Goal: Task Accomplishment & Management: Manage account settings

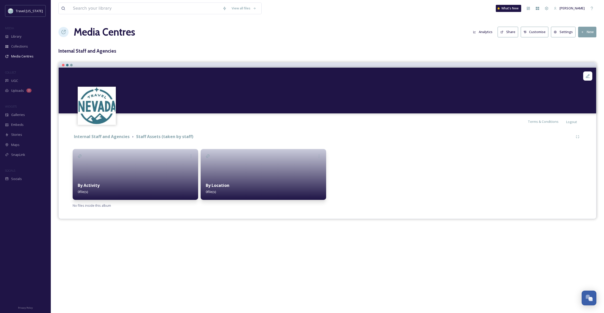
scroll to position [0, -1]
click at [543, 120] on span "Terms & Conditions" at bounding box center [543, 121] width 31 height 5
click at [136, 183] on div "By Activity 0 file(s)" at bounding box center [136, 188] width 126 height 23
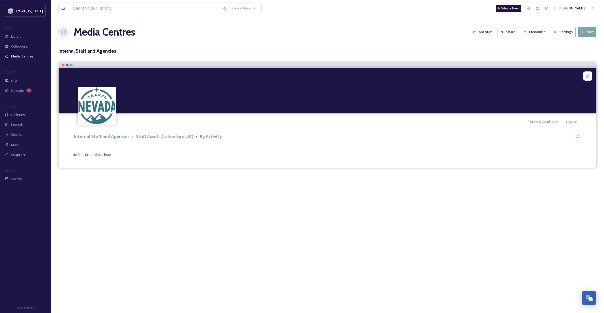
click at [591, 32] on button "New" at bounding box center [587, 32] width 18 height 10
click at [582, 54] on span "Add Album" at bounding box center [585, 53] width 17 height 5
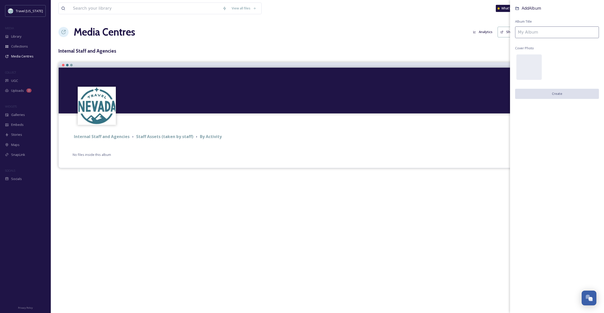
scroll to position [1, 0]
click at [533, 33] on input at bounding box center [557, 32] width 84 height 12
type input "Snow Sports"
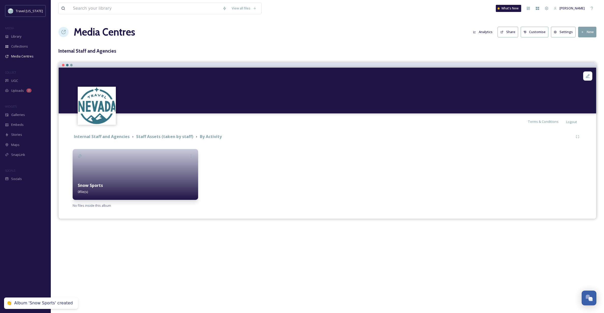
scroll to position [0, 0]
click at [590, 32] on button "New" at bounding box center [587, 32] width 18 height 10
click at [588, 41] on span "Add Files" at bounding box center [584, 43] width 14 height 5
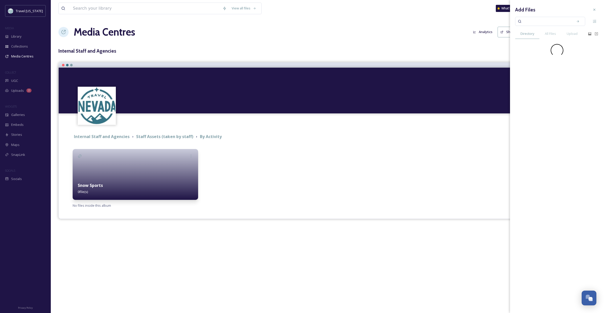
scroll to position [0, 0]
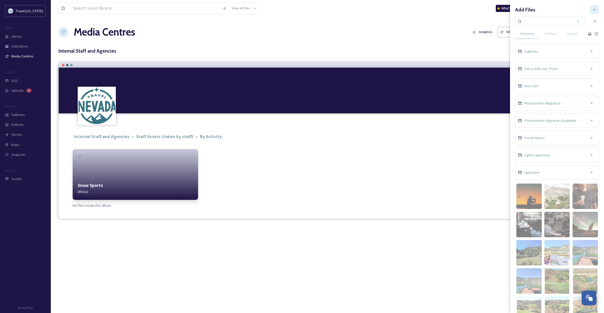
click at [594, 9] on icon at bounding box center [595, 10] width 2 height 2
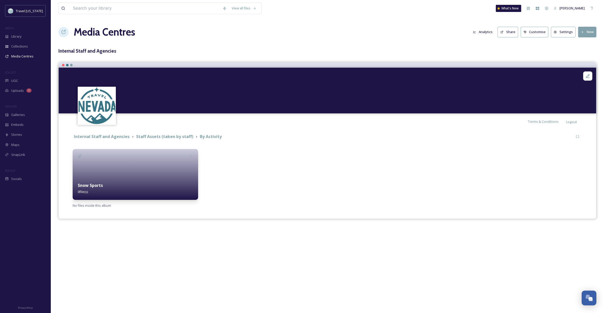
click at [585, 30] on button "New" at bounding box center [587, 32] width 18 height 10
click at [592, 53] on span "Add Album" at bounding box center [585, 53] width 17 height 5
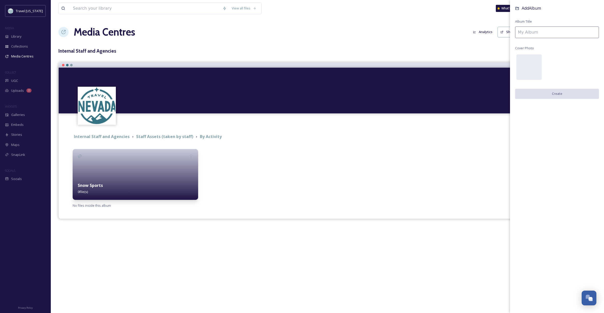
click at [532, 36] on input at bounding box center [557, 32] width 84 height 12
type input "Stargazing"
click at [550, 94] on button "Create" at bounding box center [557, 94] width 84 height 10
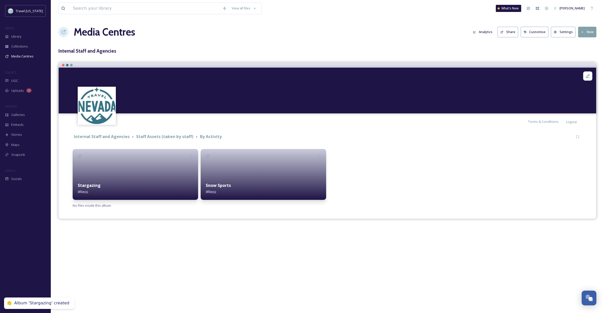
click at [589, 30] on button "New" at bounding box center [587, 32] width 18 height 10
click at [588, 52] on span "Add Album" at bounding box center [585, 53] width 17 height 5
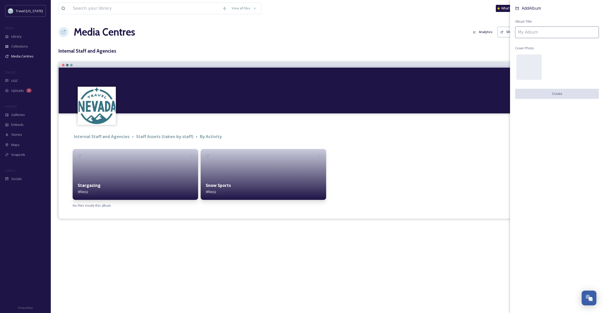
scroll to position [0, 0]
click at [537, 33] on input at bounding box center [557, 32] width 84 height 12
type input "Hiking"
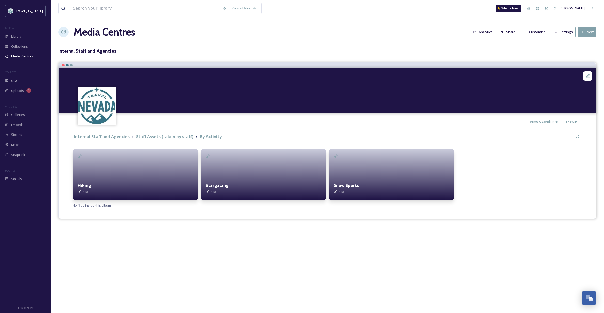
click at [587, 29] on button "New" at bounding box center [587, 32] width 18 height 10
click at [588, 53] on span "Add Album" at bounding box center [585, 53] width 17 height 5
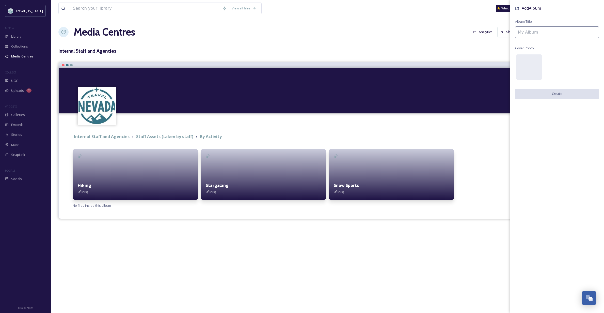
click at [528, 35] on input at bounding box center [557, 32] width 84 height 12
type input "Biking (not m/c)"
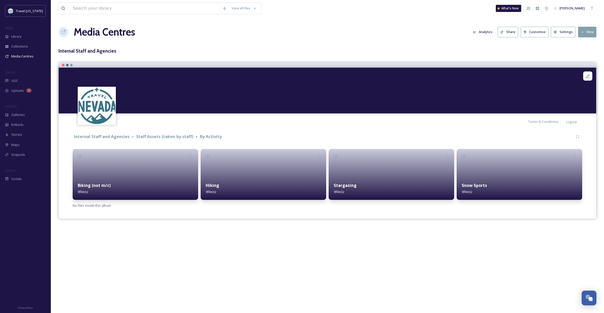
click at [586, 31] on button "New" at bounding box center [587, 32] width 18 height 10
click at [583, 52] on span "Add Album" at bounding box center [585, 53] width 17 height 5
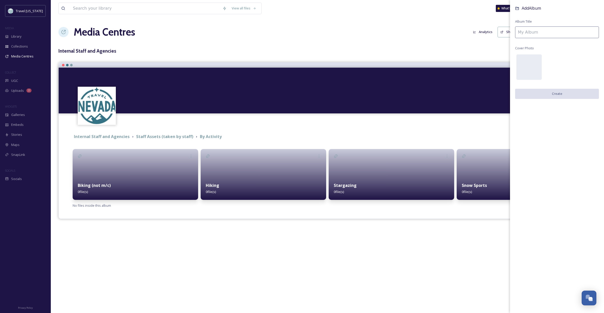
click at [554, 36] on input at bounding box center [557, 32] width 84 height 12
type input "Dancing (incl pow wow)"
click at [562, 95] on button "Create" at bounding box center [557, 94] width 84 height 10
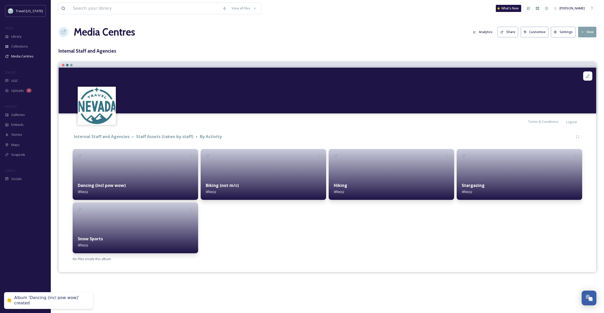
click at [589, 33] on button "New" at bounding box center [587, 32] width 18 height 10
click at [585, 54] on span "Add Album" at bounding box center [585, 53] width 17 height 5
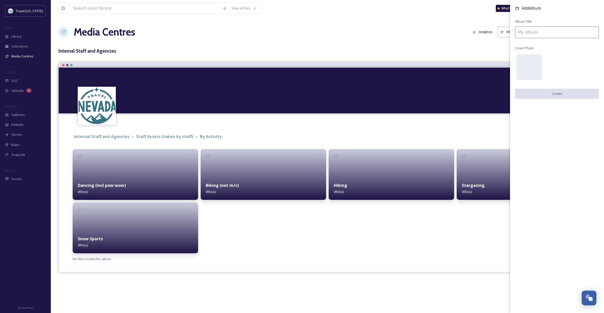
click at [539, 34] on input at bounding box center [557, 32] width 84 height 12
type input "Fishing"
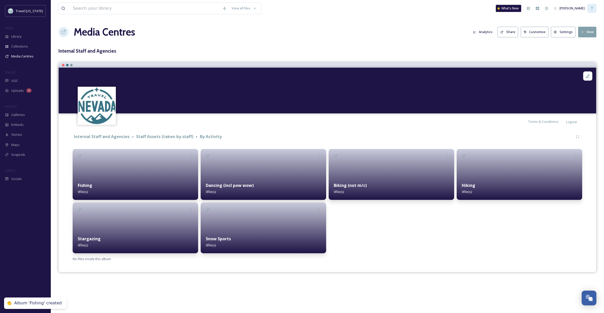
scroll to position [0, 0]
click at [589, 33] on button "New" at bounding box center [587, 32] width 18 height 10
click at [592, 53] on span "Add Album" at bounding box center [585, 53] width 17 height 5
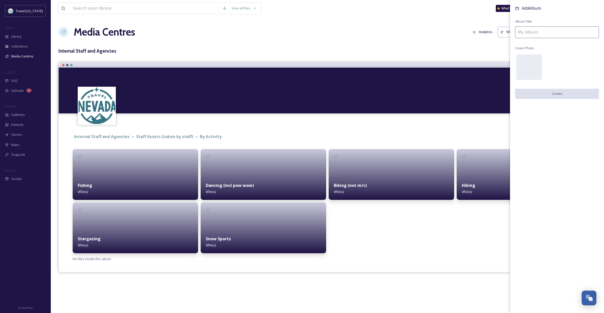
click at [539, 32] on input at bounding box center [557, 32] width 84 height 12
type input "[MEDICAL_DATA]"
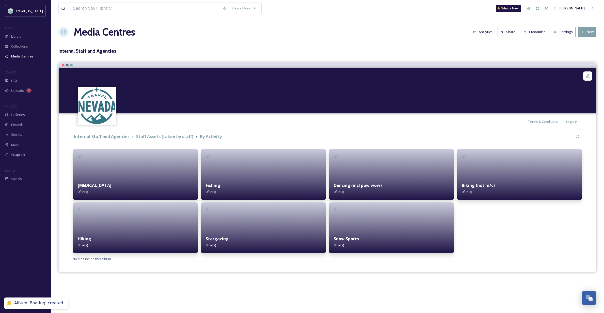
click at [592, 31] on button "New" at bounding box center [587, 32] width 18 height 10
click at [591, 54] on span "Add Album" at bounding box center [585, 53] width 17 height 5
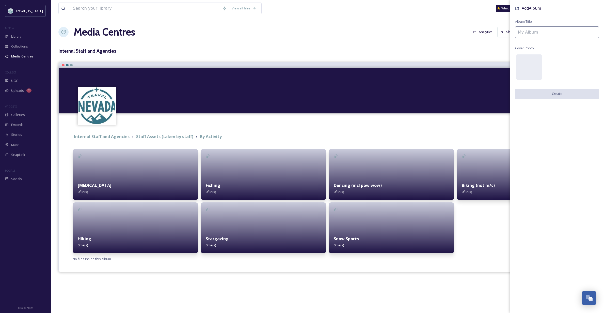
click at [535, 34] on input at bounding box center [557, 32] width 84 height 12
type input "Rock Climbing"
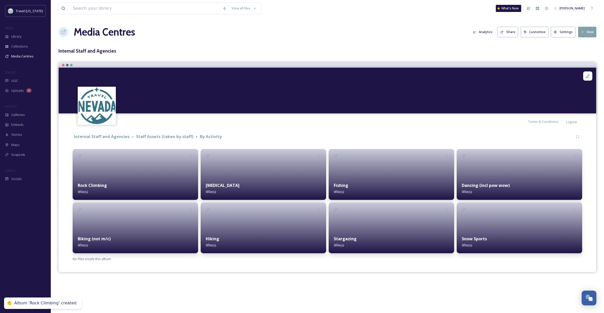
click at [589, 29] on button "New" at bounding box center [587, 32] width 18 height 10
click at [588, 52] on span "Add Album" at bounding box center [585, 53] width 17 height 5
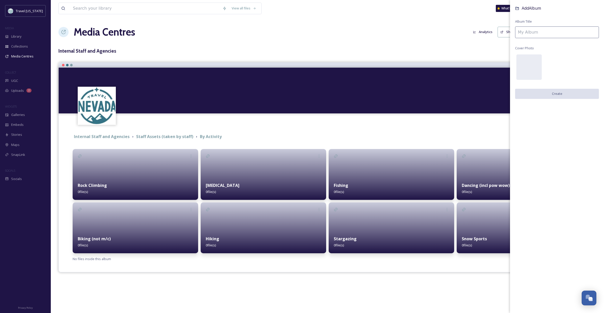
click at [535, 33] on input at bounding box center [557, 32] width 84 height 12
type input "Rock Hounding"
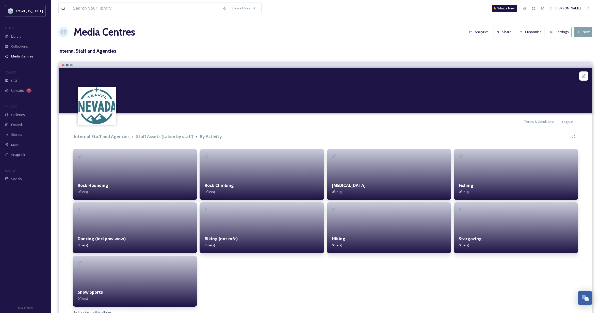
click at [587, 31] on button "New" at bounding box center [584, 32] width 18 height 10
click at [579, 54] on span "Add Album" at bounding box center [582, 53] width 17 height 5
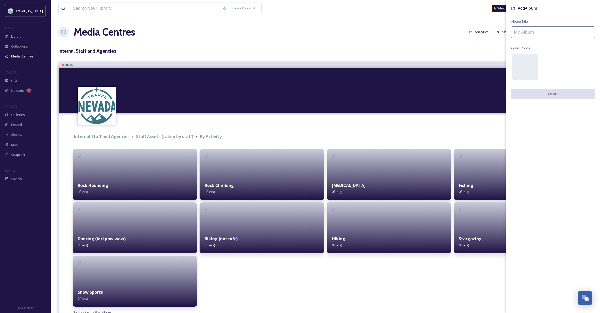
click at [557, 33] on input at bounding box center [554, 32] width 84 height 12
type input "OHV"
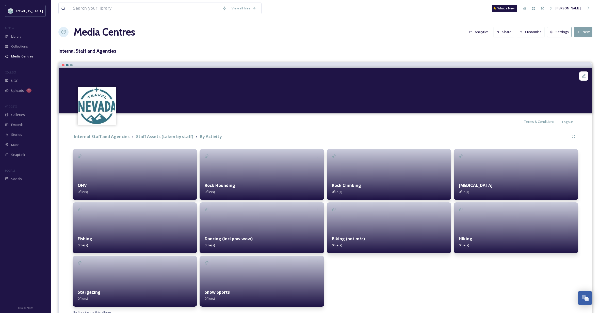
click at [588, 31] on button "New" at bounding box center [584, 32] width 18 height 10
click at [575, 53] on span "Add Album" at bounding box center [582, 53] width 17 height 5
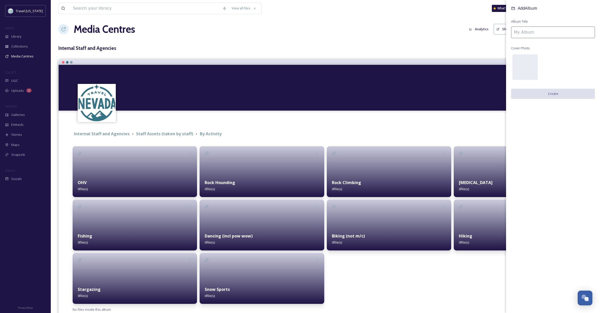
scroll to position [3, 1]
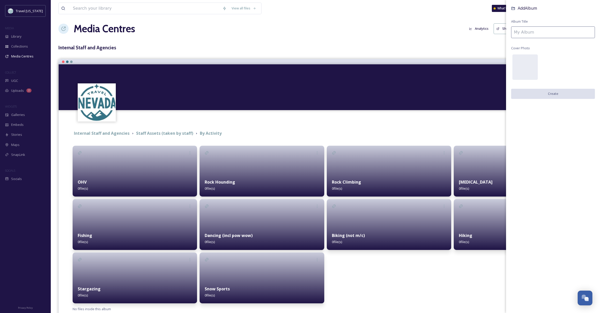
click at [545, 30] on input at bounding box center [554, 32] width 84 height 12
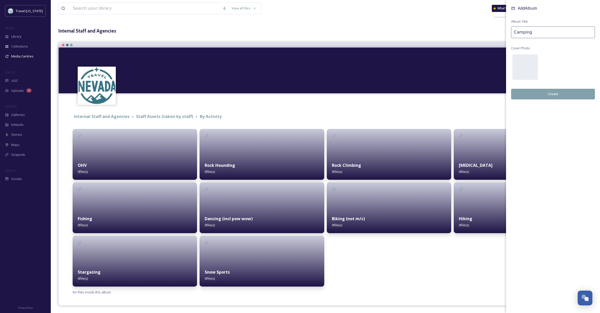
type input "Camping"
click at [557, 93] on button "Create" at bounding box center [554, 94] width 84 height 10
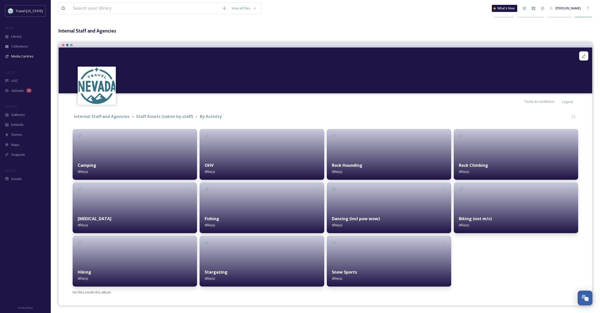
click at [314, 116] on div "Internal Staff and Agencies Staff Assets (taken by staff) By Activity" at bounding box center [321, 116] width 497 height 6
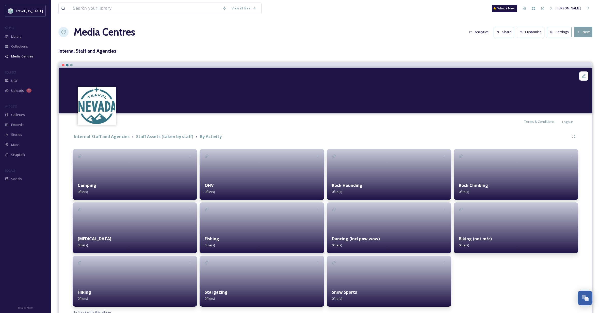
scroll to position [0, 0]
click at [587, 29] on button "New" at bounding box center [584, 32] width 18 height 10
click at [579, 53] on span "Add Album" at bounding box center [582, 53] width 17 height 5
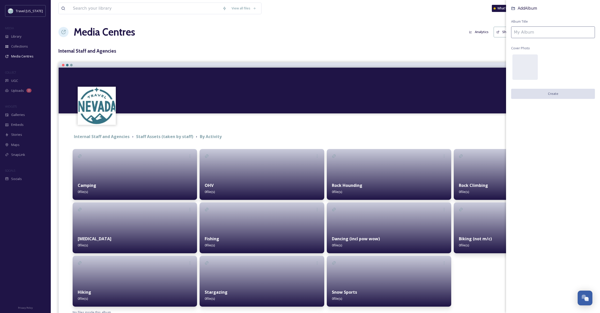
scroll to position [0, 3]
click at [536, 31] on input at bounding box center [554, 32] width 84 height 12
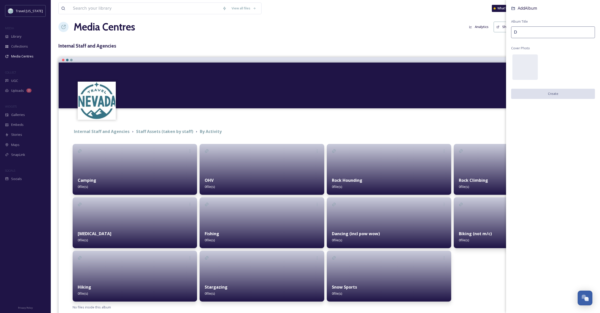
scroll to position [5, 0]
type input "Driving (incl m/c)"
click at [557, 93] on button "Create" at bounding box center [554, 94] width 84 height 10
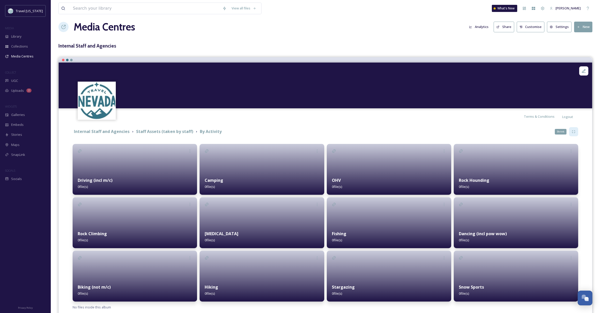
click at [574, 130] on icon at bounding box center [574, 132] width 4 height 4
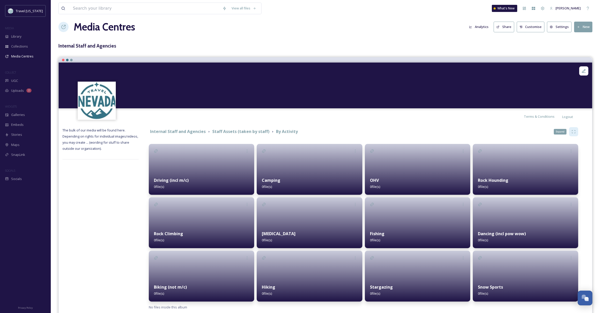
click at [574, 130] on icon at bounding box center [574, 132] width 4 height 4
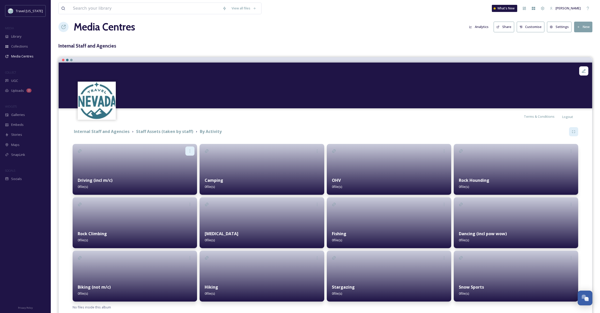
click at [190, 149] on icon at bounding box center [190, 151] width 4 height 4
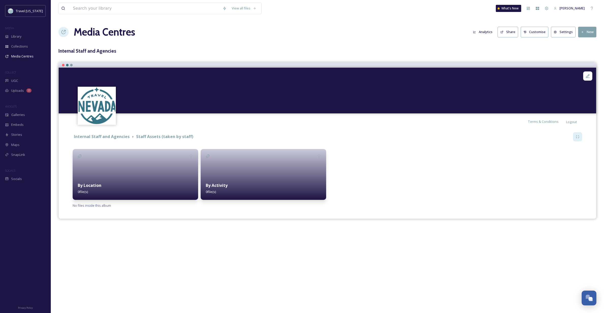
click at [226, 168] on div at bounding box center [264, 174] width 126 height 51
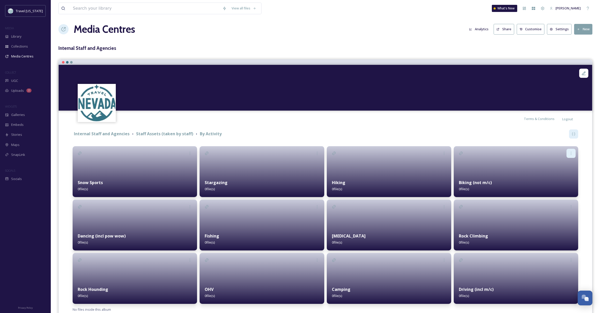
scroll to position [4, 0]
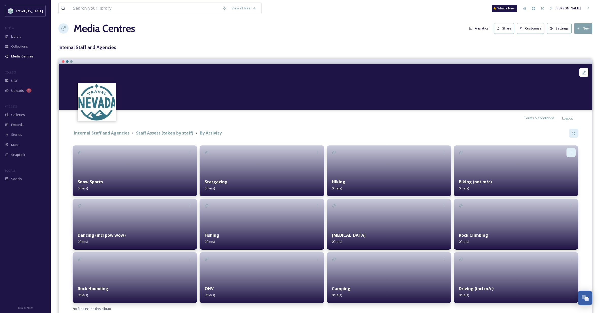
click at [571, 153] on icon at bounding box center [571, 152] width 4 height 4
click at [562, 192] on span "Reorder Up" at bounding box center [562, 193] width 18 height 5
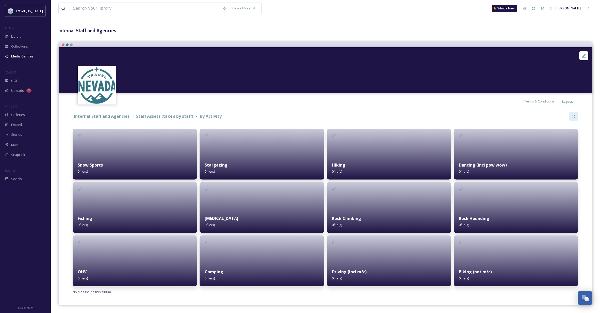
scroll to position [20, 0]
click at [583, 55] on icon at bounding box center [584, 55] width 5 height 5
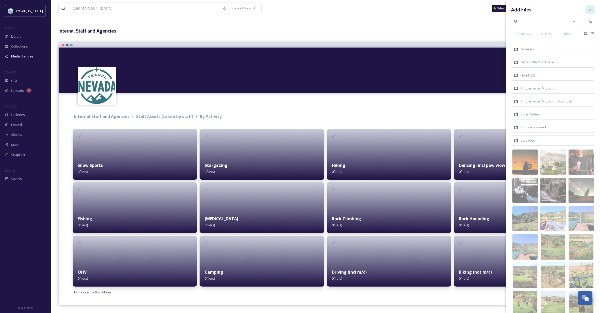
click at [589, 10] on icon at bounding box center [591, 10] width 4 height 4
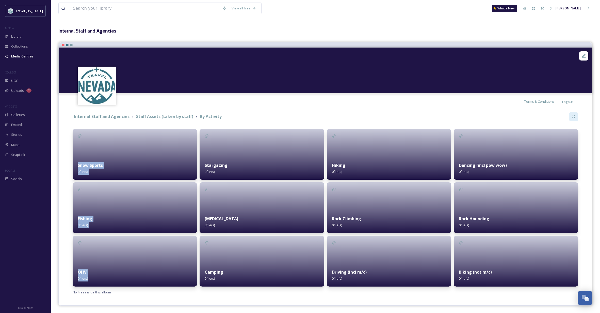
drag, startPoint x: 99, startPoint y: 140, endPoint x: 304, endPoint y: 154, distance: 205.8
click at [309, 150] on div "Snow Sports 0 file(s) Fishing 0 file(s) OHV 0 file(s) Stargazing 0 file(s) Boat…" at bounding box center [326, 208] width 506 height 158
click at [242, 296] on div "Internal Staff and Agencies Staff Assets (taken by staff) By Activity Snow Spor…" at bounding box center [326, 204] width 526 height 188
click at [570, 243] on icon at bounding box center [571, 243] width 4 height 4
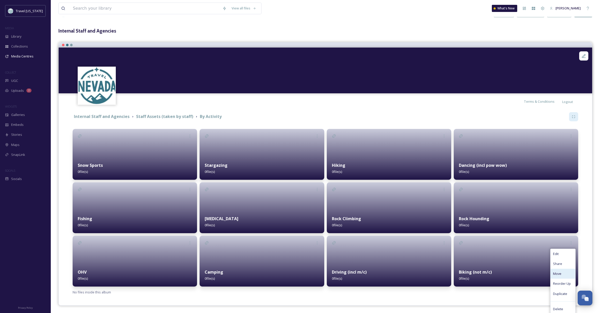
click at [555, 273] on span "Move" at bounding box center [557, 273] width 8 height 5
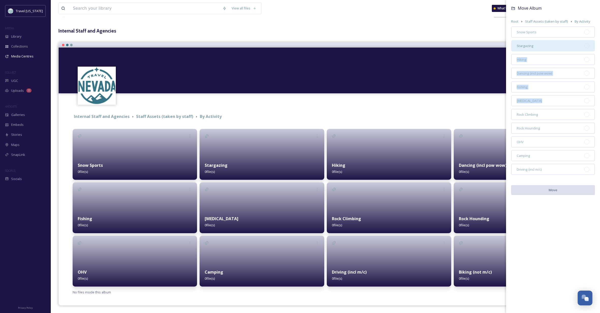
drag, startPoint x: 537, startPoint y: 101, endPoint x: 538, endPoint y: 42, distance: 58.2
click at [538, 42] on div "Snow Sports Stargazing Hiking Dancing (incl pow wow) Fishing Boating Rock Climb…" at bounding box center [554, 100] width 84 height 148
click at [587, 86] on div at bounding box center [587, 86] width 5 height 5
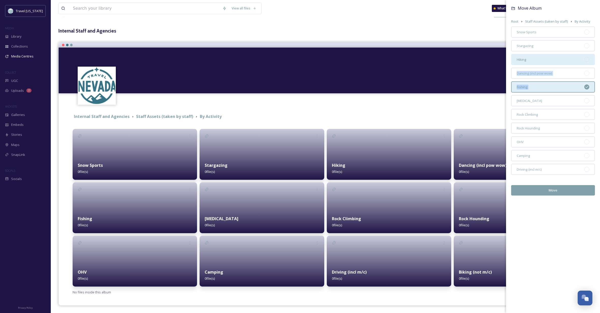
drag, startPoint x: 574, startPoint y: 85, endPoint x: 572, endPoint y: 61, distance: 23.4
click at [572, 61] on div "Snow Sports Stargazing Hiking Dancing (incl pow wow) Fishing Boating Rock Climb…" at bounding box center [554, 100] width 84 height 148
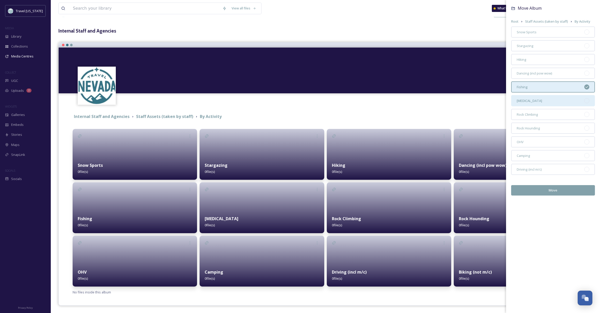
click at [575, 99] on div "[MEDICAL_DATA]" at bounding box center [554, 100] width 84 height 11
drag, startPoint x: 554, startPoint y: 102, endPoint x: 537, endPoint y: 80, distance: 27.5
click at [537, 80] on div "Snow Sports Stargazing Hiking Dancing (incl pow wow) Fishing Boating Rock Climb…" at bounding box center [554, 100] width 84 height 148
click at [552, 229] on div "Move Album Root Staff Assets (taken by staff) By Activity Snow Sports Stargazin…" at bounding box center [553, 156] width 94 height 313
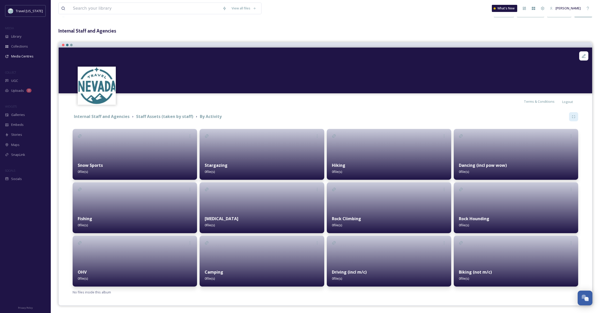
click at [419, 21] on div "View all files What's New Kippy Spilker Media Centres Analytics Share Customise…" at bounding box center [326, 146] width 550 height 333
click at [572, 242] on icon at bounding box center [571, 243] width 4 height 4
click at [562, 281] on div "Reorder Up" at bounding box center [563, 283] width 25 height 10
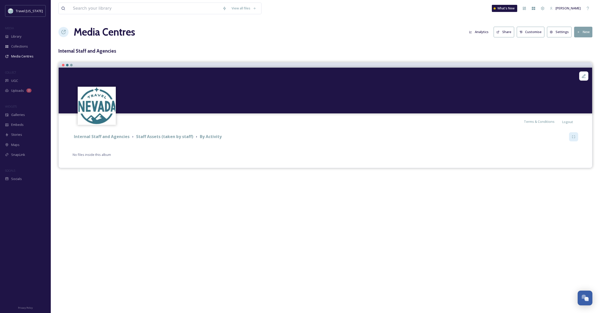
scroll to position [0, 0]
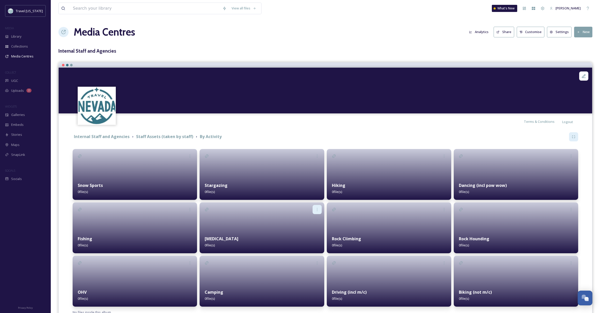
click at [318, 209] on icon at bounding box center [317, 209] width 4 height 4
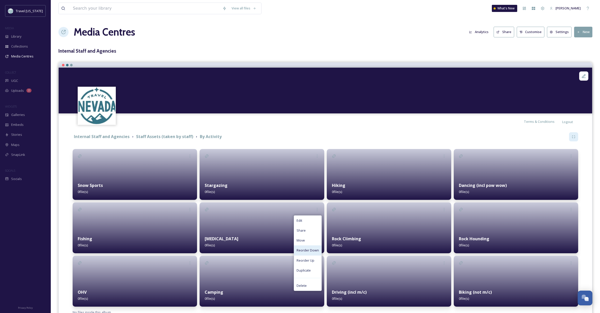
click at [311, 249] on span "Reorder Down" at bounding box center [308, 250] width 22 height 5
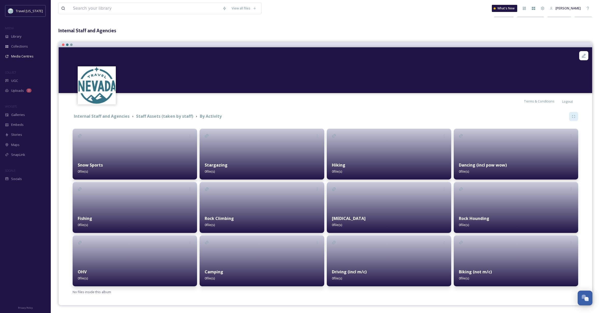
scroll to position [20, 0]
click at [491, 145] on div at bounding box center [516, 154] width 125 height 51
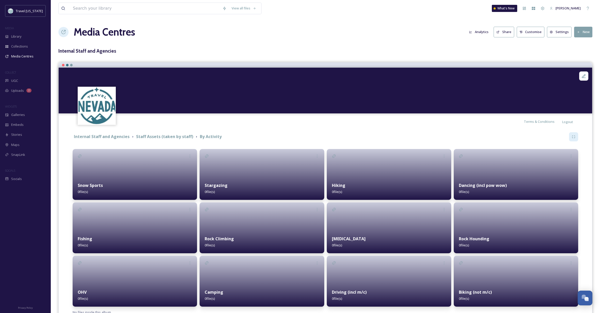
click at [533, 33] on button "Customise" at bounding box center [531, 32] width 28 height 10
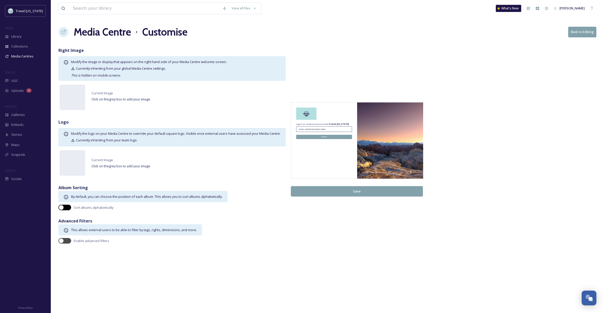
click at [62, 206] on div at bounding box center [61, 207] width 5 height 5
checkbox input "true"
click at [583, 33] on button "Back to Editing" at bounding box center [582, 32] width 28 height 10
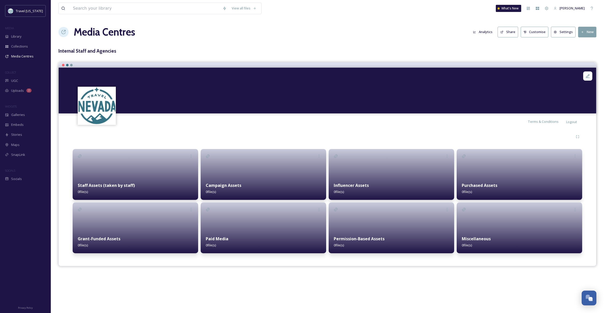
click at [541, 32] on button "Customise" at bounding box center [535, 32] width 28 height 10
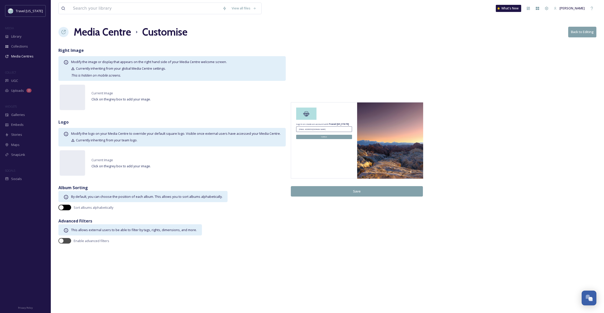
click at [61, 206] on div at bounding box center [61, 207] width 5 height 5
checkbox input "true"
click at [585, 32] on button "Back to Editing" at bounding box center [582, 32] width 28 height 10
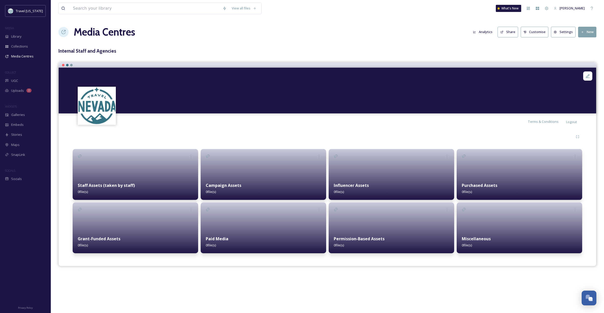
scroll to position [0, 0]
click at [107, 174] on div at bounding box center [136, 174] width 126 height 51
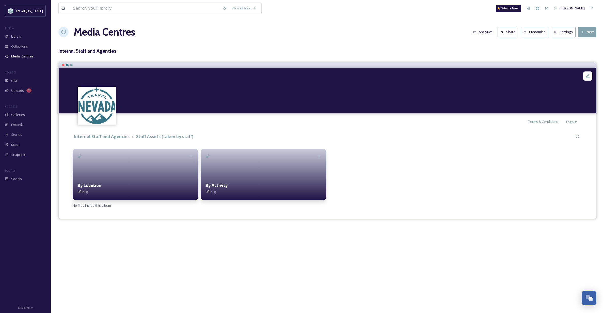
click at [223, 183] on strong "By Activity" at bounding box center [217, 185] width 22 height 6
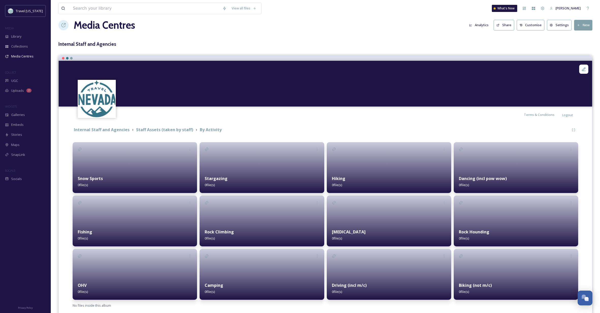
scroll to position [7, 0]
click at [532, 25] on button "Customise" at bounding box center [531, 25] width 28 height 10
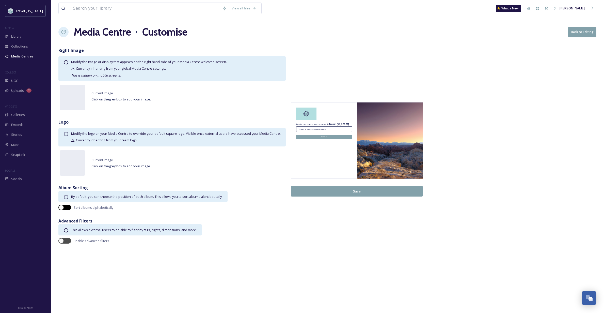
scroll to position [0, 0]
click at [58, 206] on div at bounding box center [64, 208] width 13 height 6
checkbox input "true"
click at [362, 191] on button "Save" at bounding box center [357, 191] width 132 height 10
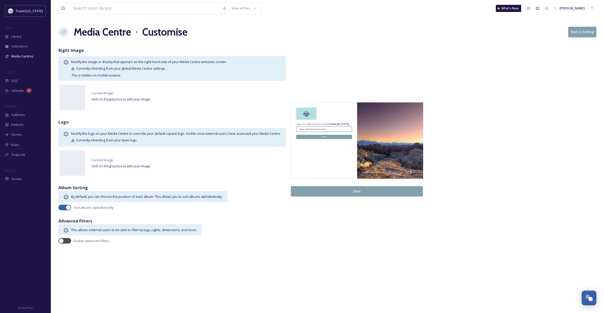
click at [582, 29] on button "Back to Editing" at bounding box center [582, 32] width 28 height 10
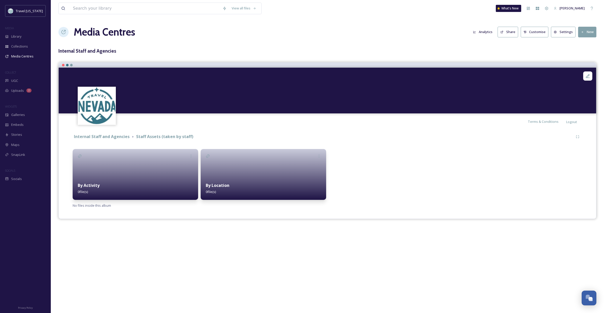
click at [101, 34] on h1 "Media Centres" at bounding box center [104, 31] width 61 height 15
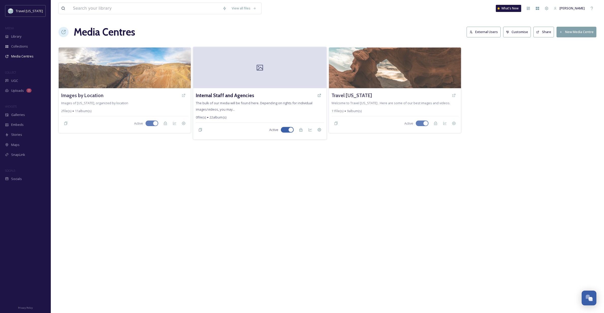
click at [287, 74] on div at bounding box center [259, 67] width 133 height 41
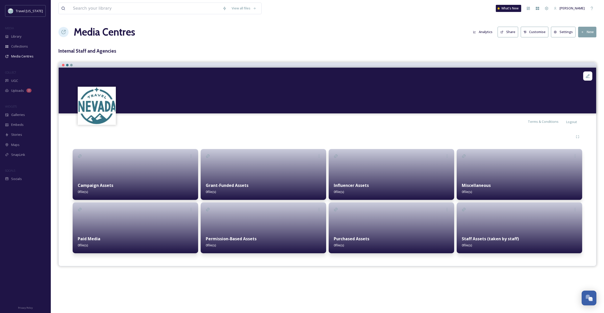
click at [530, 32] on button "Customise" at bounding box center [535, 32] width 28 height 10
click at [474, 235] on div "Staff Assets (taken by staff) 0 file(s)" at bounding box center [520, 241] width 126 height 23
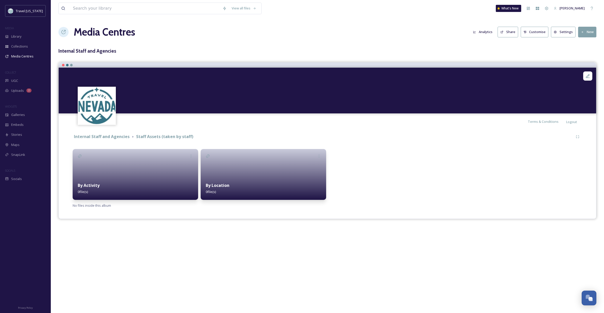
click at [233, 179] on div "By Location 0 file(s)" at bounding box center [264, 188] width 126 height 23
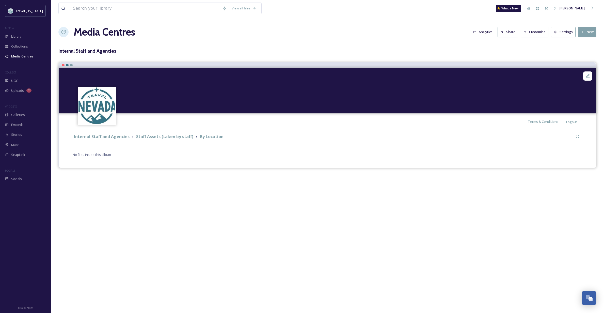
click at [587, 33] on button "New" at bounding box center [587, 32] width 18 height 10
click at [581, 54] on span "Add Album" at bounding box center [585, 53] width 17 height 5
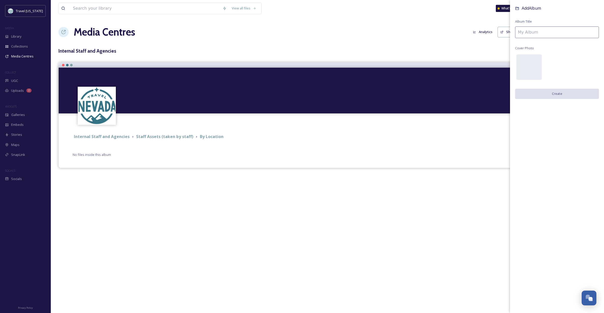
scroll to position [0, 0]
click at [526, 33] on input at bounding box center [557, 32] width 84 height 12
type input "POI"
click at [567, 93] on button "Create" at bounding box center [557, 94] width 84 height 10
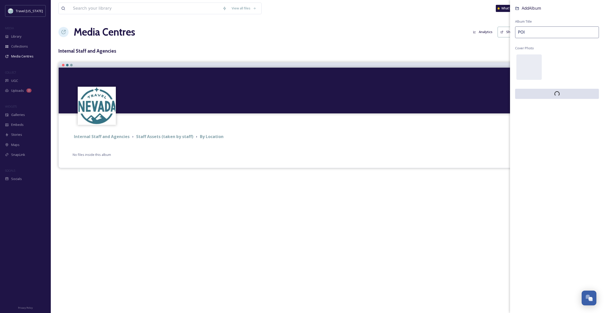
scroll to position [0, 0]
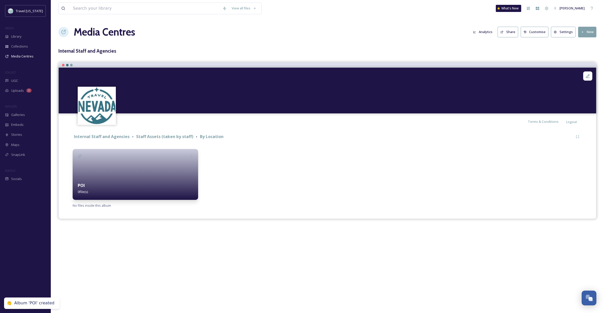
click at [591, 32] on button "New" at bounding box center [587, 32] width 18 height 10
click at [584, 53] on span "Add Album" at bounding box center [585, 53] width 17 height 5
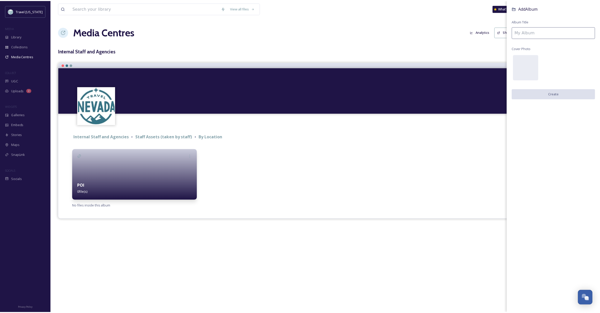
scroll to position [0, 0]
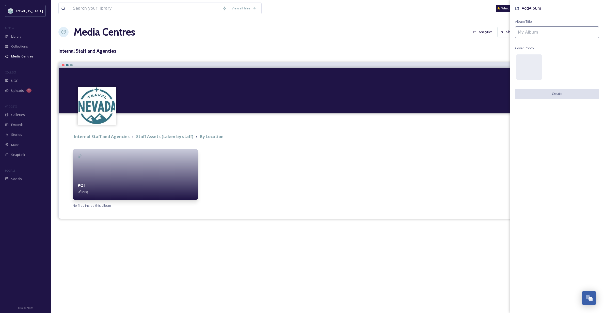
click at [547, 33] on input at bounding box center [557, 32] width 84 height 12
type input "Towns"
click at [567, 93] on button "Create" at bounding box center [557, 94] width 84 height 10
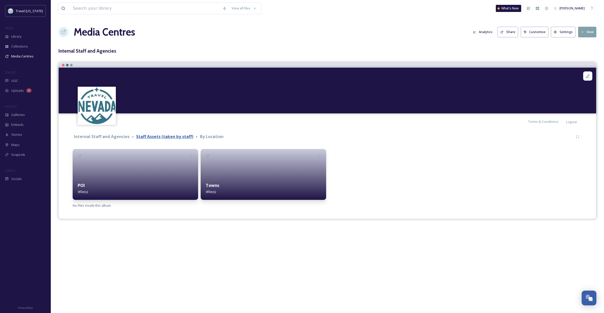
click at [158, 134] on strong "Staff Assets (taken by staff)" at bounding box center [164, 137] width 57 height 6
click at [577, 137] on icon at bounding box center [577, 136] width 3 height 3
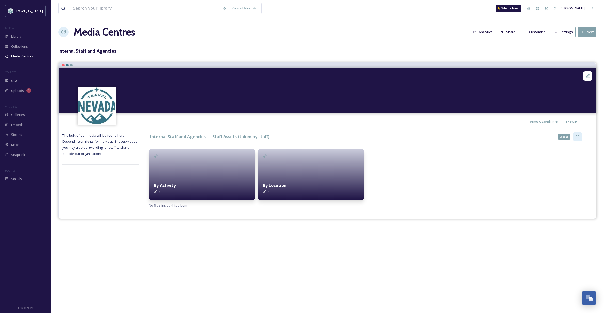
click at [577, 137] on icon at bounding box center [578, 137] width 4 height 4
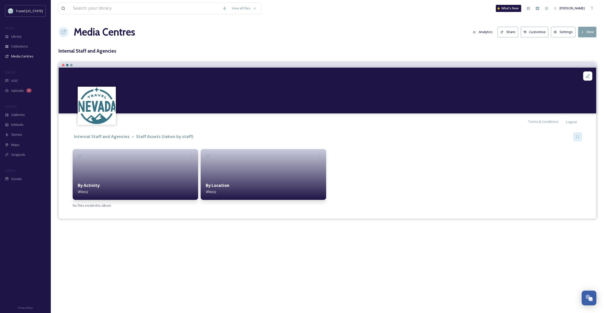
click at [140, 180] on div "By Activity 0 file(s)" at bounding box center [136, 188] width 126 height 23
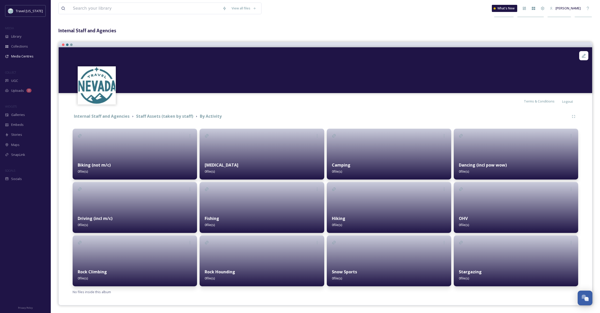
scroll to position [20, 0]
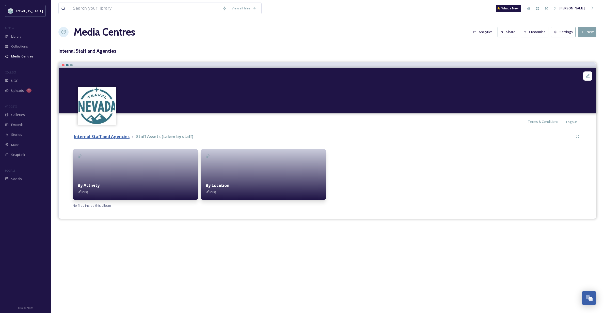
click at [121, 138] on strong "Internal Staff and Agencies" at bounding box center [102, 137] width 56 height 6
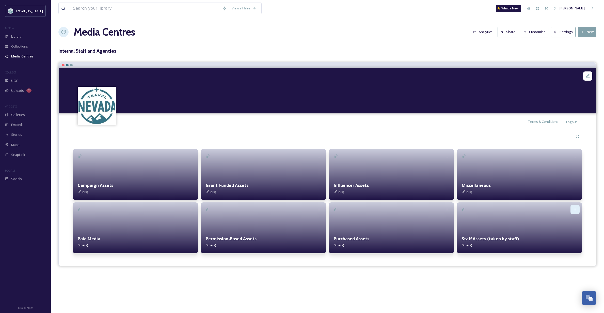
click at [576, 208] on icon at bounding box center [575, 209] width 4 height 4
click at [566, 251] on span "Duplicate" at bounding box center [564, 250] width 14 height 5
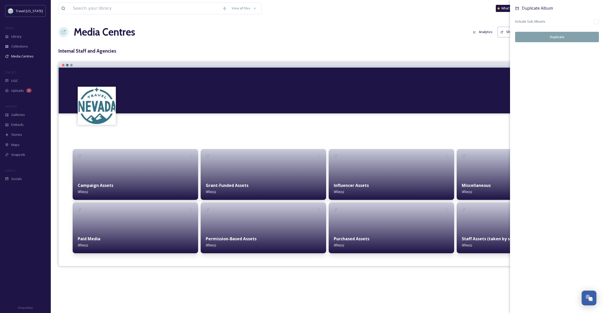
click at [598, 20] on input "checkbox" at bounding box center [596, 21] width 5 height 5
checkbox input "true"
click at [557, 36] on button "Duplicate" at bounding box center [557, 37] width 84 height 10
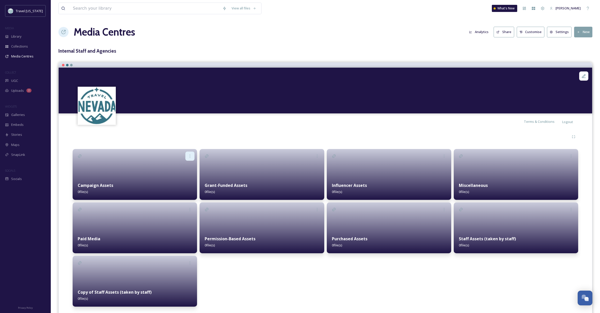
click at [190, 154] on icon at bounding box center [190, 156] width 4 height 4
click at [180, 212] on span "Delete" at bounding box center [177, 212] width 10 height 5
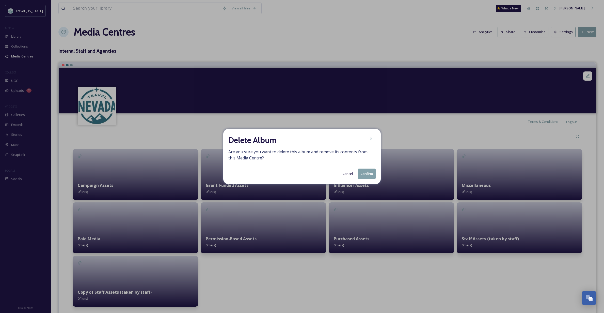
click at [369, 173] on button "Confirm" at bounding box center [367, 173] width 18 height 10
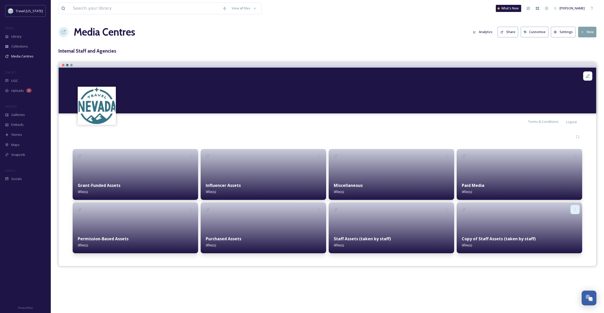
click at [575, 208] on icon at bounding box center [575, 209] width 4 height 4
click at [564, 219] on div "Edit" at bounding box center [567, 220] width 25 height 10
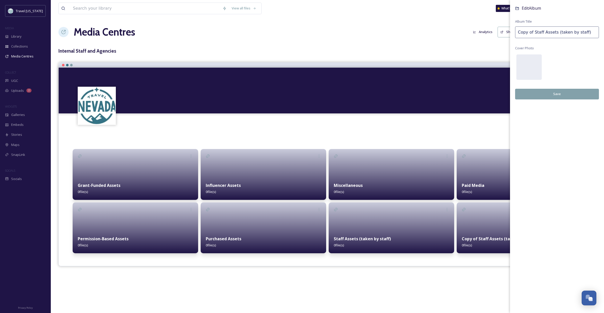
drag, startPoint x: 588, startPoint y: 32, endPoint x: 510, endPoint y: 28, distance: 78.6
click at [510, 28] on div "View all files What's New [PERSON_NAME] Media Centres Analytics Share Customise…" at bounding box center [327, 156] width 553 height 313
type input "Campaign Assets"
click at [560, 92] on button "Save" at bounding box center [557, 94] width 84 height 10
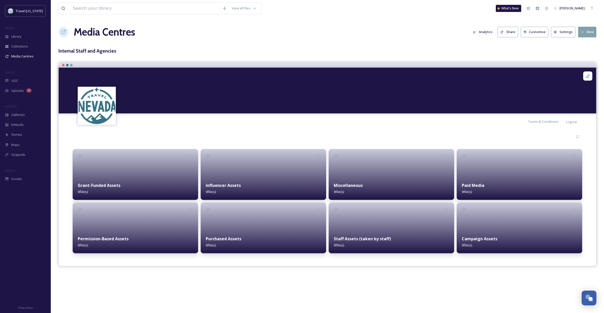
click at [508, 227] on div at bounding box center [520, 227] width 126 height 51
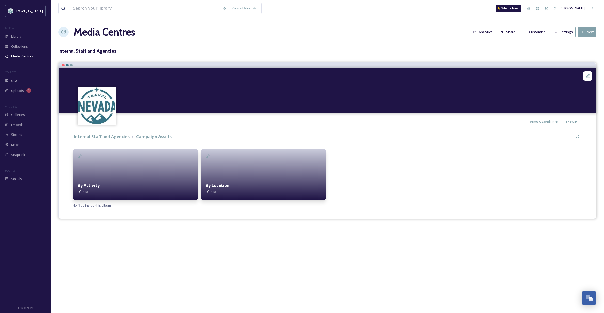
click at [401, 179] on div at bounding box center [392, 174] width 126 height 51
click at [587, 33] on button "New" at bounding box center [587, 32] width 18 height 10
click at [580, 55] on span "Add Album" at bounding box center [585, 53] width 17 height 5
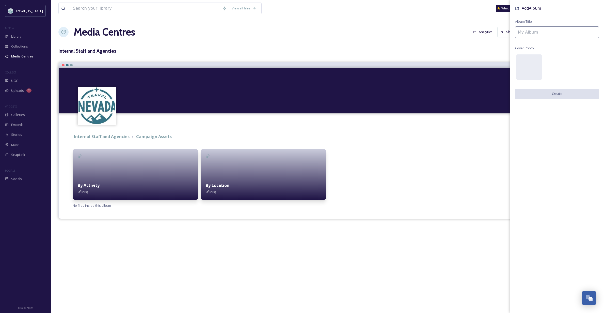
click at [554, 31] on input at bounding box center [557, 32] width 84 height 12
type input "Videos"
click at [559, 95] on button "Create" at bounding box center [557, 94] width 84 height 10
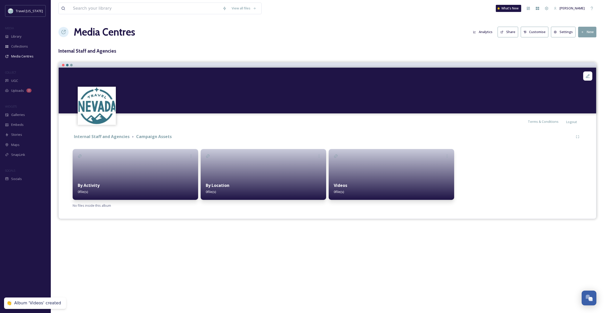
click at [357, 177] on div at bounding box center [392, 174] width 126 height 51
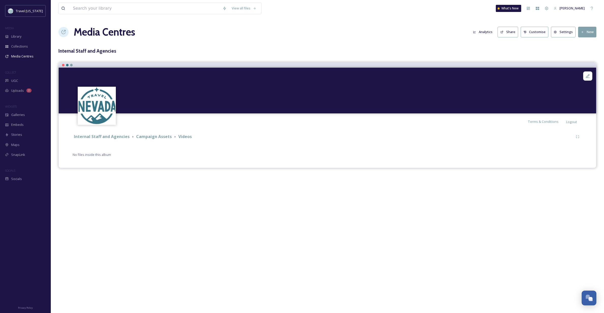
click at [592, 33] on button "New" at bounding box center [587, 32] width 18 height 10
click at [583, 54] on span "Add Album" at bounding box center [585, 53] width 17 height 5
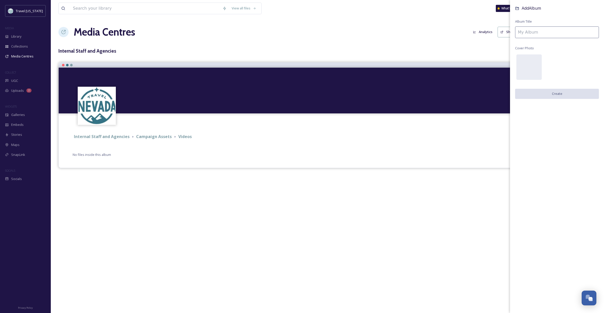
click at [529, 32] on input at bounding box center [557, 32] width 84 height 12
type input "Final - Edited"
click at [555, 93] on button "Create" at bounding box center [557, 94] width 84 height 10
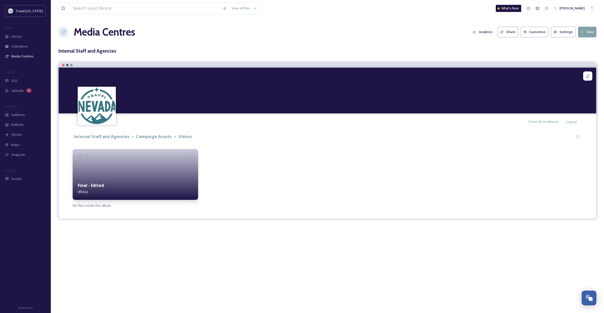
click at [588, 30] on button "New" at bounding box center [587, 32] width 18 height 10
click at [582, 53] on span "Add Album" at bounding box center [585, 53] width 17 height 5
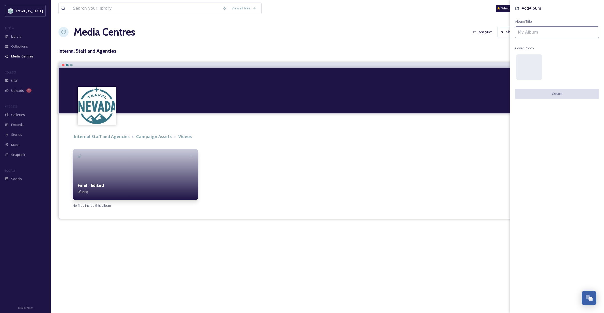
click at [539, 32] on input at bounding box center [557, 32] width 84 height 12
type input "B-Roll"
click at [561, 94] on button "Create" at bounding box center [557, 94] width 84 height 10
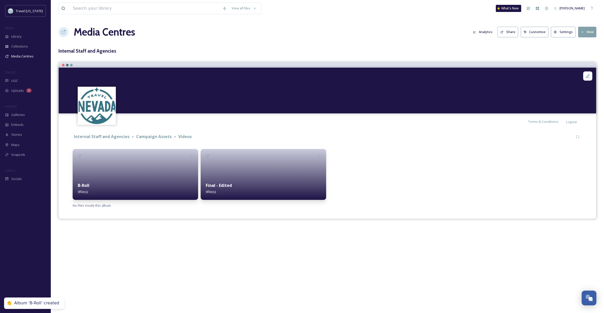
scroll to position [0, 0]
click at [587, 31] on button "New" at bounding box center [587, 32] width 18 height 10
click at [581, 54] on span "Add Album" at bounding box center [585, 53] width 17 height 5
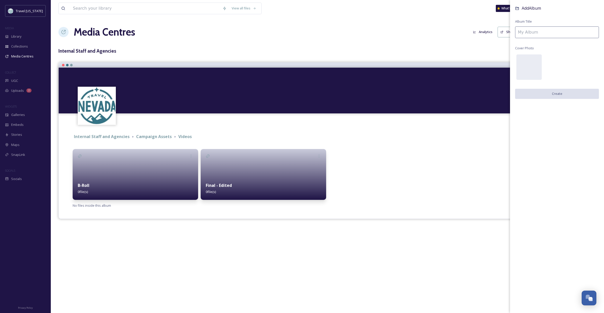
click at [550, 32] on input at bounding box center [557, 32] width 84 height 12
type input "Ads"
click at [555, 96] on button "Create" at bounding box center [557, 94] width 84 height 10
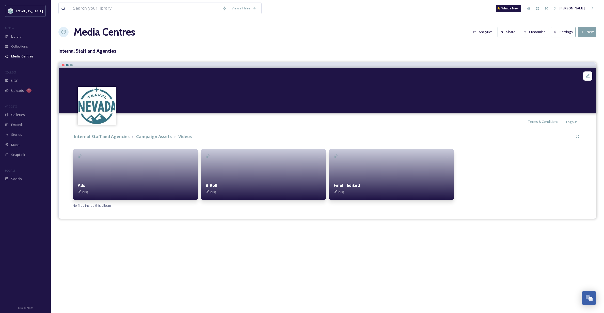
scroll to position [0, 0]
click at [109, 136] on strong "Internal Staff and Agencies" at bounding box center [102, 137] width 56 height 6
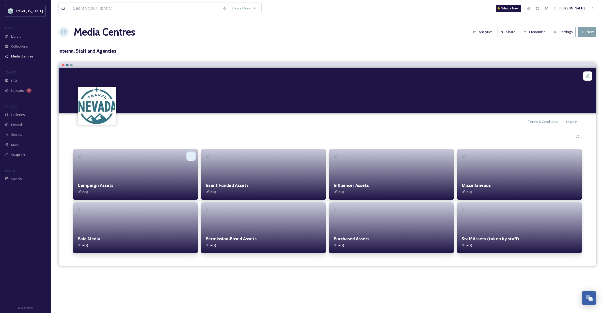
click at [192, 155] on icon at bounding box center [191, 156] width 4 height 4
click at [183, 196] on span "Duplicate" at bounding box center [180, 196] width 14 height 5
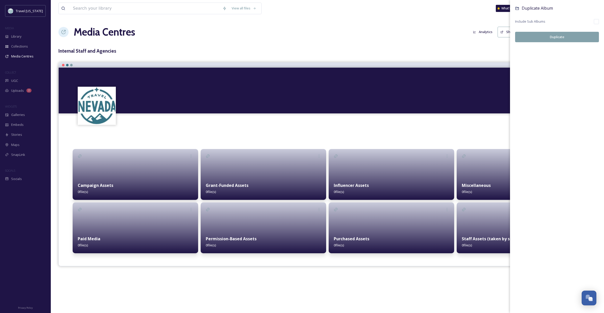
click at [596, 21] on input "checkbox" at bounding box center [596, 21] width 5 height 5
checkbox input "true"
click at [549, 37] on button "Duplicate" at bounding box center [557, 37] width 84 height 10
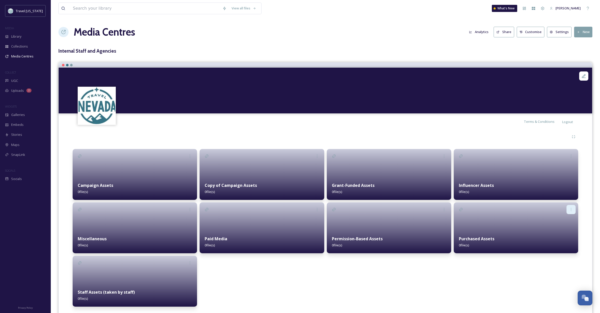
click at [572, 207] on icon at bounding box center [571, 209] width 4 height 4
click at [561, 264] on span "Delete" at bounding box center [558, 265] width 10 height 5
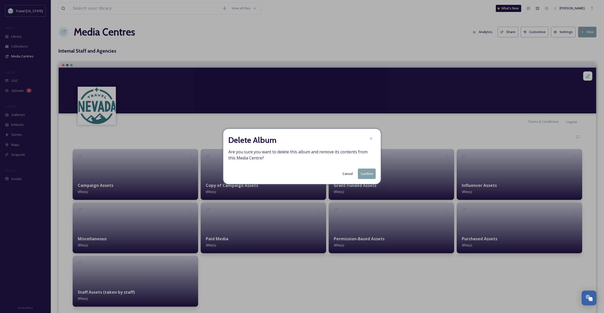
click at [363, 172] on button "Confirm" at bounding box center [367, 173] width 18 height 10
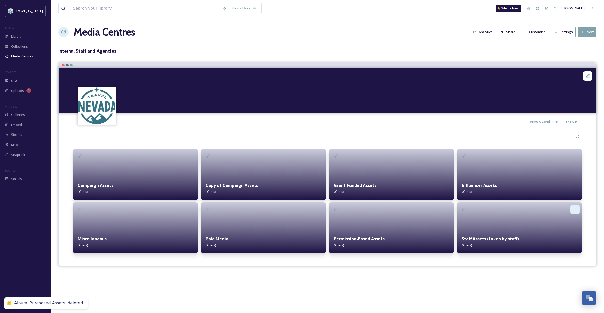
click at [576, 208] on icon at bounding box center [575, 209] width 1 height 3
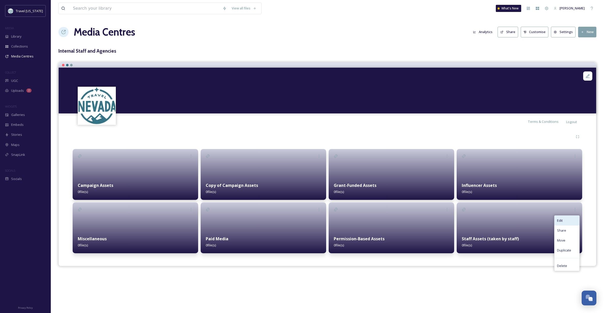
click at [564, 221] on div "Edit" at bounding box center [567, 220] width 25 height 10
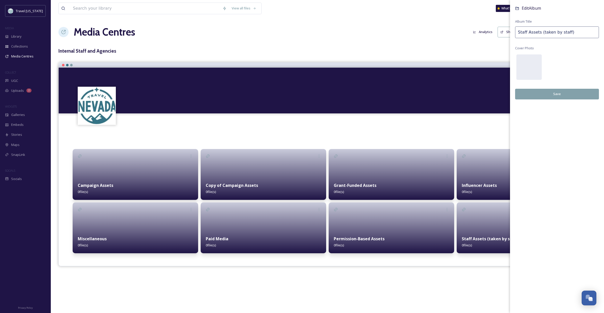
drag, startPoint x: 575, startPoint y: 30, endPoint x: 507, endPoint y: 32, distance: 67.9
click at [507, 32] on div "View all files What's New [PERSON_NAME] Media Centres Analytics Share Customise…" at bounding box center [327, 156] width 553 height 313
type input "Purchased Assets"
click at [558, 91] on button "Save" at bounding box center [557, 94] width 84 height 10
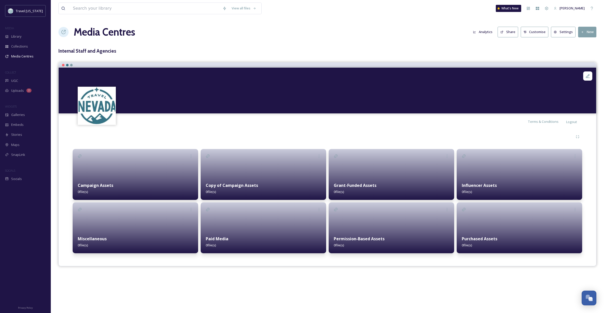
click at [493, 221] on div at bounding box center [520, 227] width 126 height 51
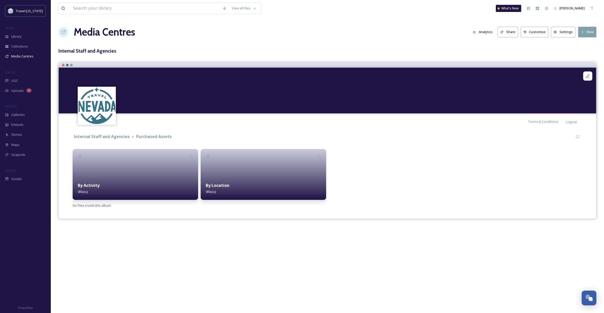
click at [397, 187] on div at bounding box center [392, 174] width 126 height 51
click at [589, 34] on button "New" at bounding box center [587, 32] width 18 height 10
click at [588, 52] on span "Add Album" at bounding box center [585, 53] width 17 height 5
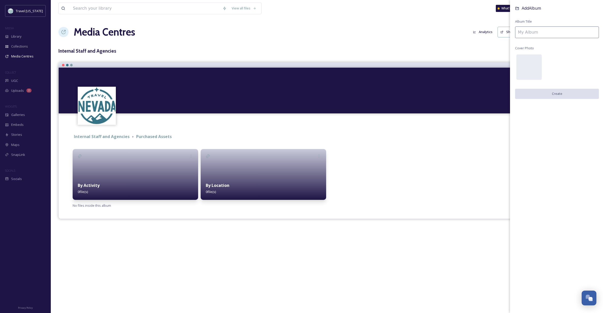
click at [555, 31] on input at bounding box center [557, 32] width 84 height 12
type input "Stock"
click at [553, 93] on button "Create" at bounding box center [557, 94] width 84 height 10
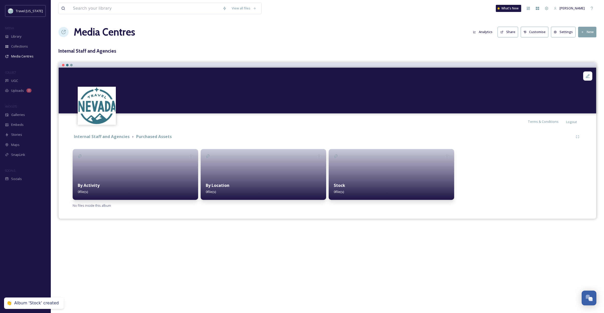
scroll to position [0, 0]
click at [389, 187] on div "Stock 0 file(s)" at bounding box center [392, 188] width 126 height 23
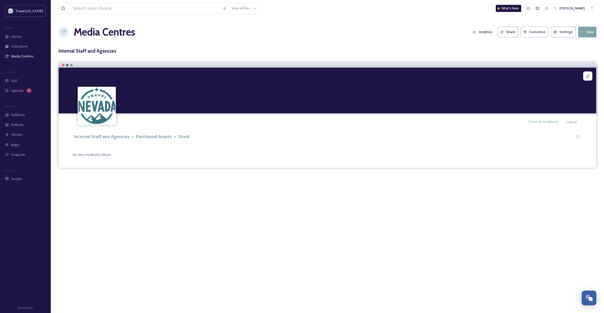
click at [590, 30] on button "New" at bounding box center [587, 32] width 18 height 10
click at [585, 51] on span "Add Album" at bounding box center [585, 53] width 17 height 5
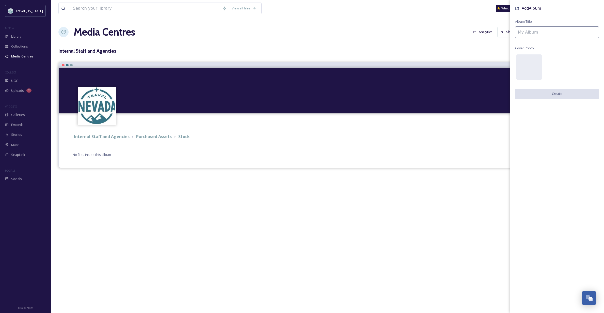
click at [553, 32] on input at bounding box center [557, 32] width 84 height 12
type input "Photos/Illustrations"
click at [557, 92] on button "Create" at bounding box center [557, 94] width 84 height 10
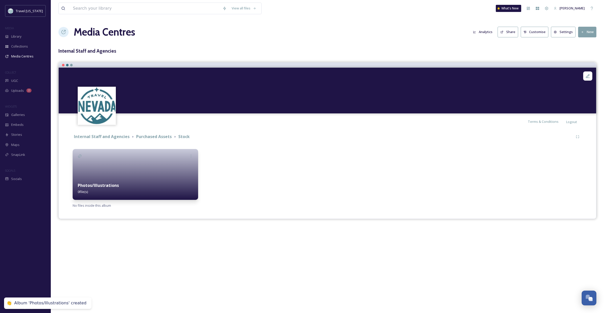
click at [590, 31] on button "New" at bounding box center [587, 32] width 18 height 10
click at [582, 53] on span "Add Album" at bounding box center [585, 53] width 17 height 5
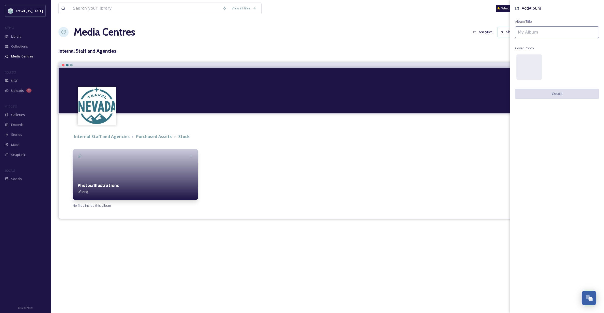
click at [536, 28] on input at bounding box center [557, 32] width 84 height 12
type input "Videos"
click at [559, 94] on button "Create" at bounding box center [557, 94] width 84 height 10
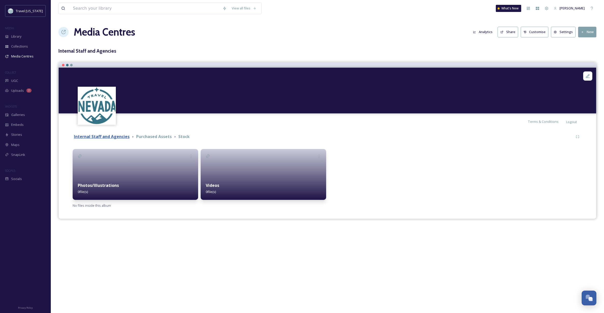
click at [107, 136] on strong "Internal Staff and Agencies" at bounding box center [102, 137] width 56 height 6
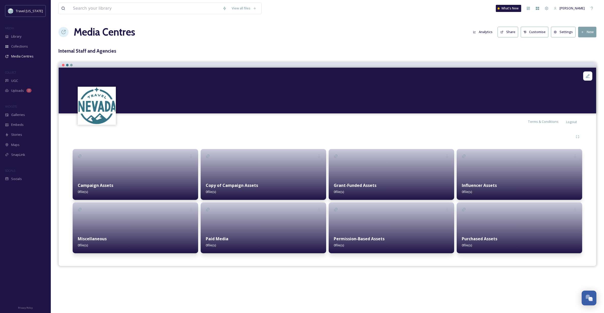
click at [247, 185] on strong "Copy of Campaign Assets" at bounding box center [232, 185] width 52 height 6
click at [321, 154] on icon at bounding box center [319, 156] width 4 height 4
click at [305, 165] on span "Edit" at bounding box center [304, 167] width 6 height 5
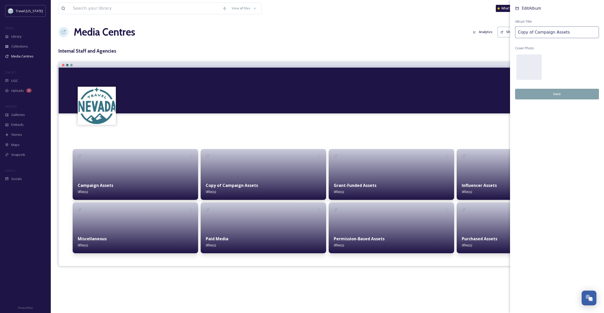
drag, startPoint x: 575, startPoint y: 35, endPoint x: 505, endPoint y: 32, distance: 70.4
click at [505, 32] on div "View all files What's New [PERSON_NAME] Media Centres Analytics Share Customise…" at bounding box center [327, 156] width 553 height 313
type input "Staff Assets (taken by staff)"
click at [563, 92] on button "Save" at bounding box center [557, 94] width 84 height 10
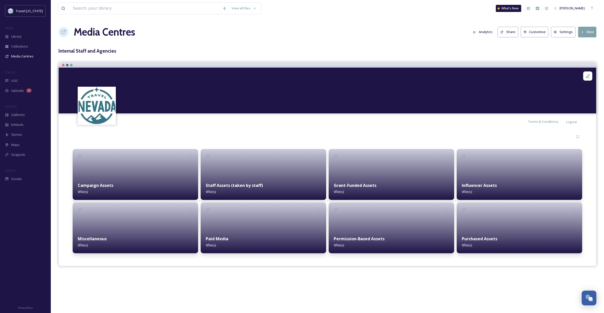
click at [273, 161] on div at bounding box center [264, 174] width 126 height 51
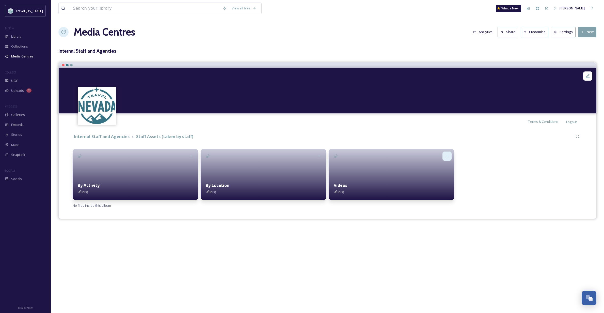
click at [447, 156] on icon at bounding box center [447, 156] width 4 height 4
click at [435, 211] on span "Delete" at bounding box center [434, 212] width 10 height 5
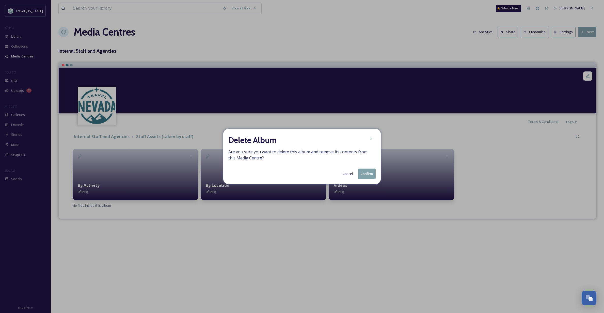
click at [367, 172] on button "Confirm" at bounding box center [367, 173] width 18 height 10
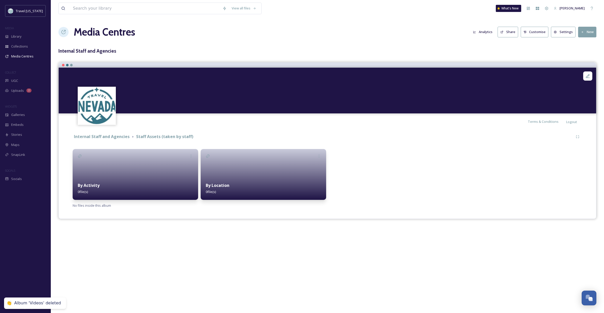
click at [234, 176] on div at bounding box center [264, 174] width 126 height 51
click at [152, 174] on div at bounding box center [136, 174] width 126 height 51
click at [109, 137] on strong "Internal Staff and Agencies" at bounding box center [102, 137] width 56 height 6
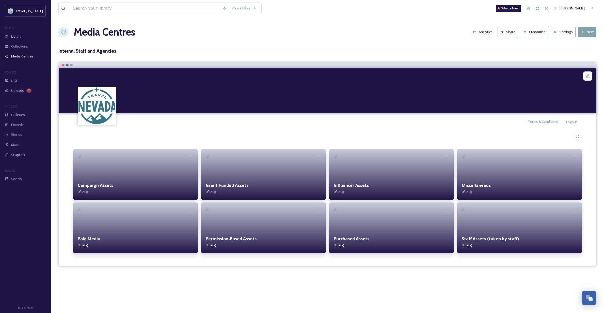
click at [364, 173] on div at bounding box center [392, 174] width 126 height 51
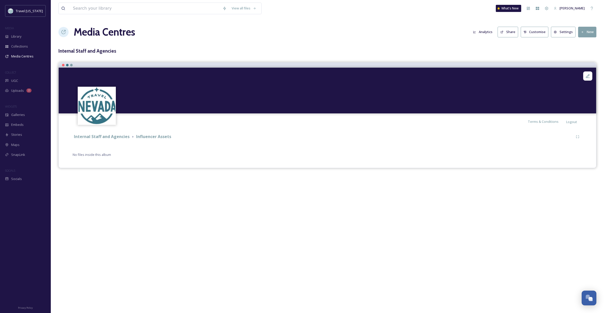
click at [588, 30] on button "New" at bounding box center [587, 32] width 18 height 10
click at [583, 52] on span "Add Album" at bounding box center [585, 53] width 17 height 5
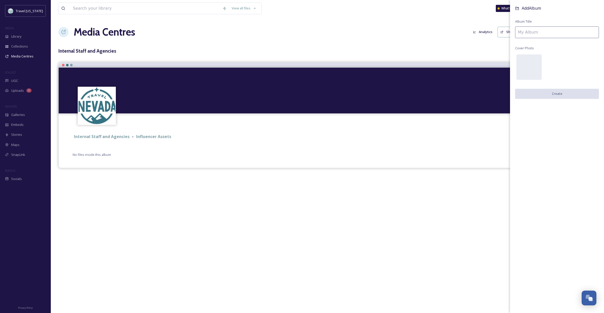
click at [561, 33] on input at bounding box center [557, 32] width 84 height 12
type input "2025"
click at [564, 93] on button "Create" at bounding box center [557, 94] width 84 height 10
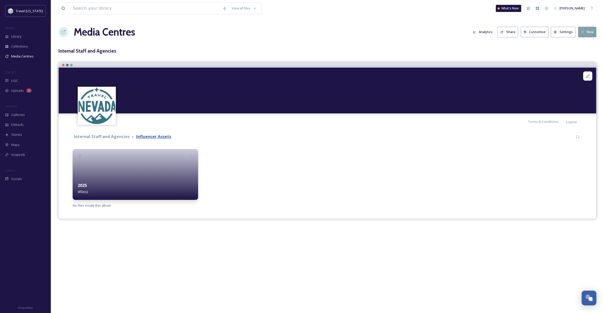
click at [149, 137] on strong "Influencer Assets" at bounding box center [153, 137] width 35 height 6
click at [105, 137] on strong "Internal Staff and Agencies" at bounding box center [102, 137] width 56 height 6
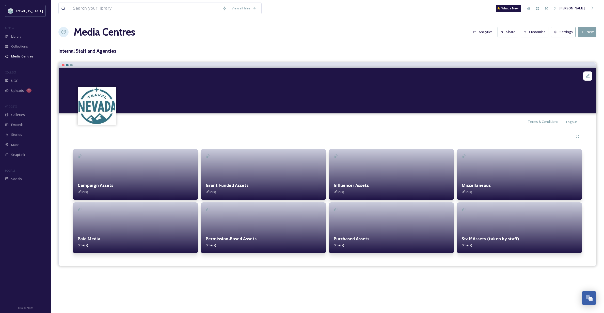
click at [365, 185] on strong "Influencer Assets" at bounding box center [351, 185] width 35 height 6
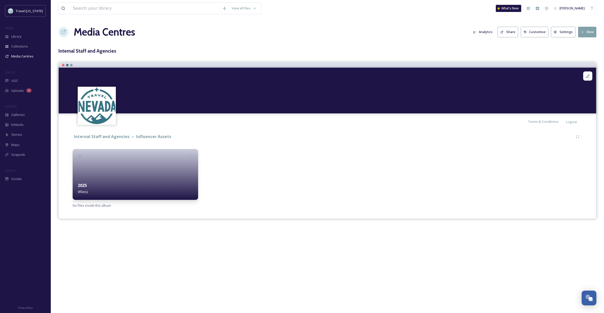
click at [107, 137] on strong "Internal Staff and Agencies" at bounding box center [102, 137] width 56 height 6
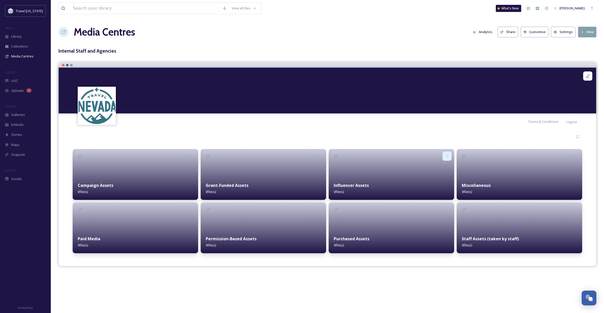
click at [448, 157] on icon at bounding box center [447, 156] width 4 height 4
click at [440, 165] on div "Edit" at bounding box center [439, 167] width 25 height 10
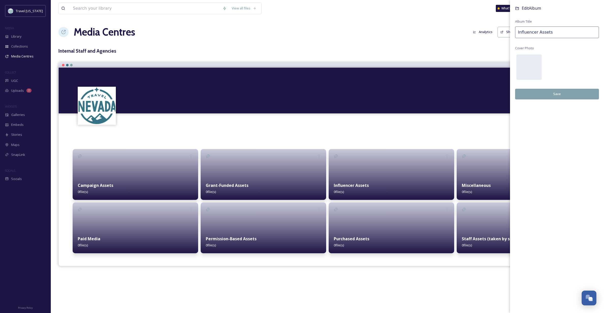
click at [554, 30] on input "Influencer Assets" at bounding box center [557, 32] width 84 height 12
type input "Influencer Assets (by [PERSON_NAME])"
click at [546, 91] on button "Save" at bounding box center [557, 94] width 84 height 10
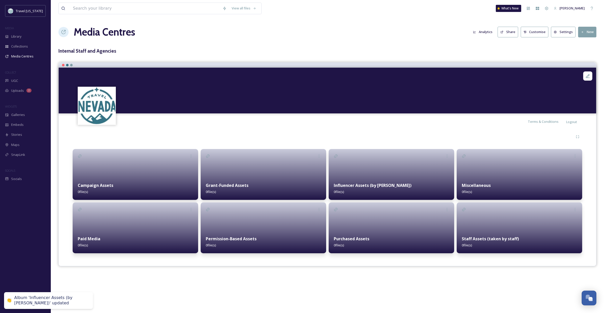
click at [419, 172] on div at bounding box center [392, 174] width 126 height 51
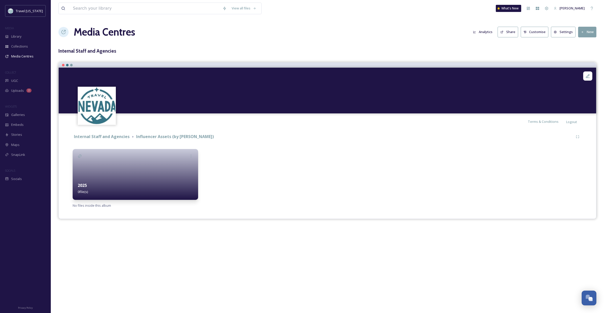
click at [589, 31] on button "New" at bounding box center [587, 32] width 18 height 10
click at [587, 52] on span "Add Album" at bounding box center [585, 53] width 17 height 5
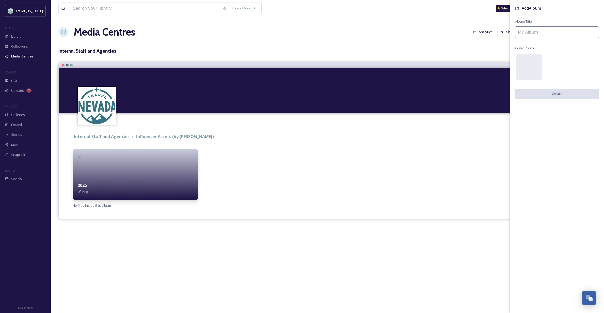
click at [549, 35] on input at bounding box center [557, 32] width 84 height 12
type input "2026"
click at [560, 93] on button "Create" at bounding box center [557, 94] width 84 height 10
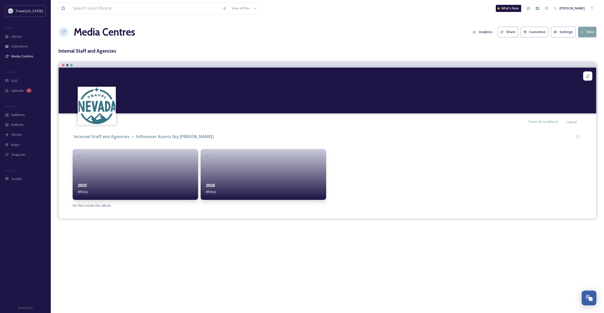
click at [590, 31] on button "New" at bounding box center [587, 32] width 18 height 10
click at [587, 54] on span "Add Album" at bounding box center [585, 53] width 17 height 5
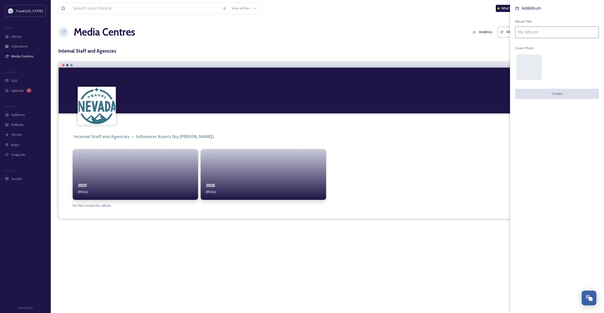
click at [575, 33] on input at bounding box center [557, 32] width 84 height 12
type input "2024"
click at [561, 96] on button "Create" at bounding box center [557, 94] width 84 height 10
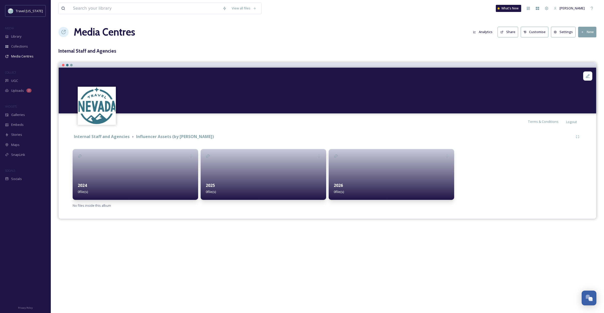
click at [590, 34] on button "New" at bounding box center [587, 32] width 18 height 10
click at [584, 56] on span "Add Album" at bounding box center [585, 53] width 17 height 5
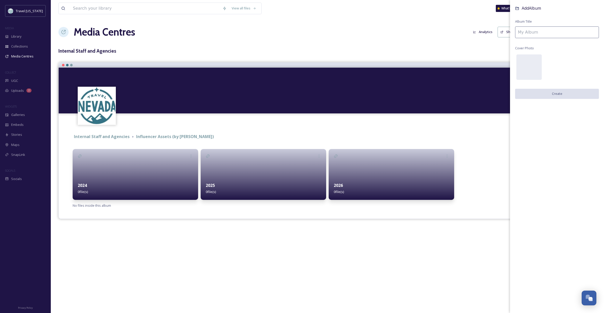
click at [548, 31] on input at bounding box center [557, 32] width 84 height 12
type input "2023"
click at [559, 90] on button "Create" at bounding box center [557, 94] width 84 height 10
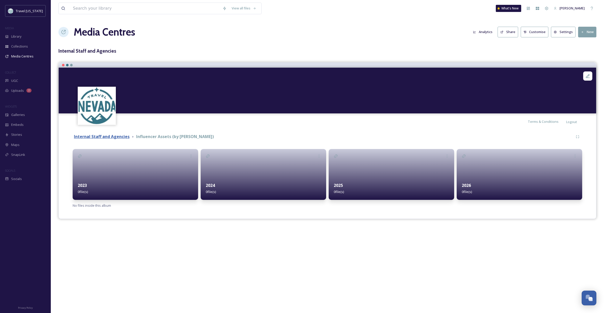
click at [116, 134] on strong "Internal Staff and Agencies" at bounding box center [102, 137] width 56 height 6
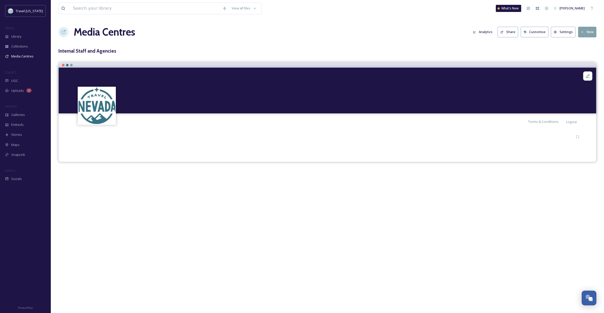
scroll to position [-1, 0]
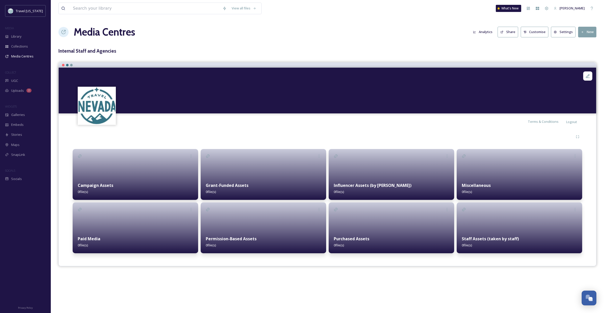
click at [289, 185] on div "Grant-Funded Assets 0 file(s)" at bounding box center [264, 188] width 126 height 23
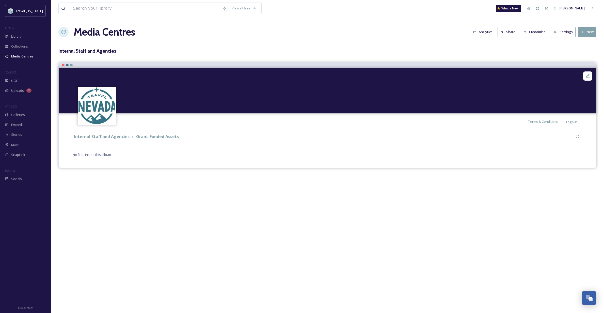
scroll to position [0, 0]
click at [587, 31] on button "New" at bounding box center [587, 32] width 18 height 10
click at [584, 54] on span "Add Album" at bounding box center [585, 53] width 17 height 5
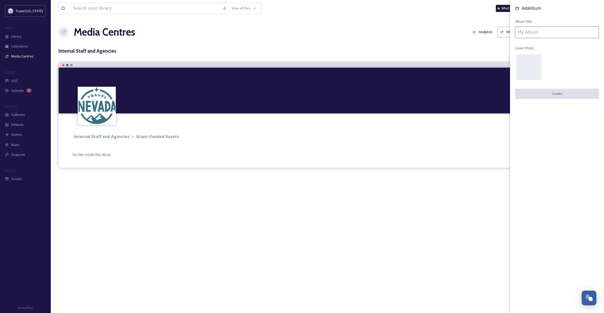
click at [538, 31] on input at bounding box center [557, 32] width 84 height 12
type input "T"
type input "C"
type input "Visit [GEOGRAPHIC_DATA]"
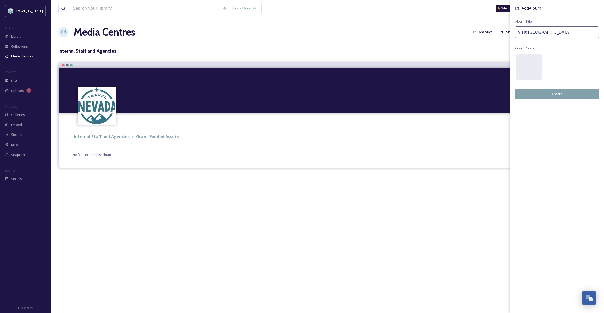
click at [558, 92] on button "Create" at bounding box center [557, 94] width 84 height 10
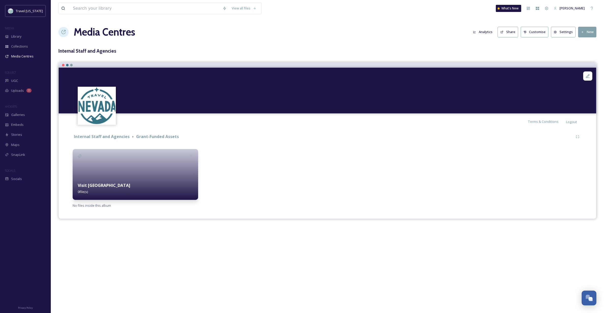
click at [141, 183] on div "Visit Carson City 0 file(s)" at bounding box center [136, 188] width 126 height 23
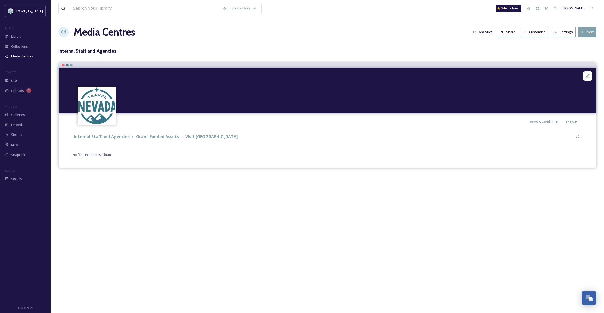
click at [589, 32] on button "New" at bounding box center [587, 32] width 18 height 10
click at [583, 53] on span "Add Album" at bounding box center [585, 53] width 17 height 5
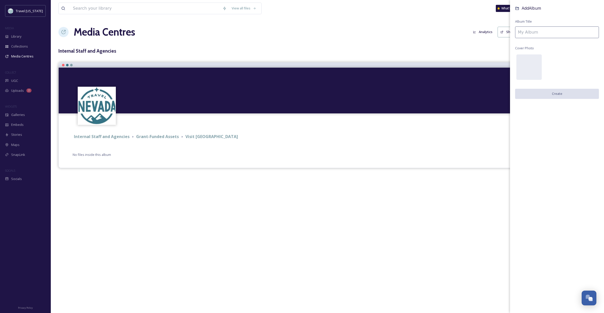
click at [548, 33] on input at bounding box center [557, 32] width 84 height 12
type input "2025"
click at [557, 92] on button "Create" at bounding box center [557, 94] width 84 height 10
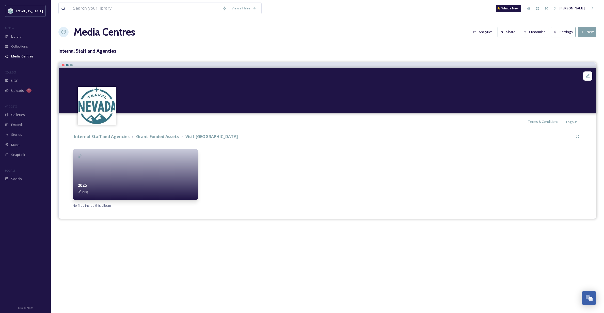
click at [177, 163] on div at bounding box center [136, 174] width 126 height 51
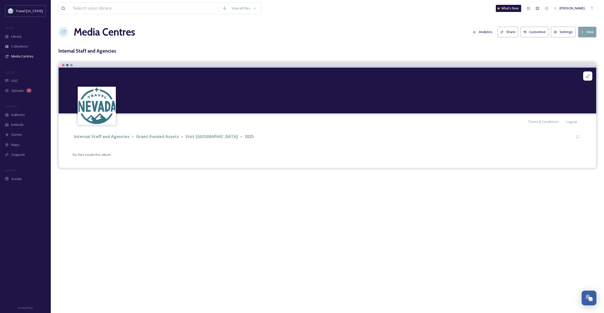
click at [589, 33] on button "New" at bounding box center [587, 32] width 18 height 10
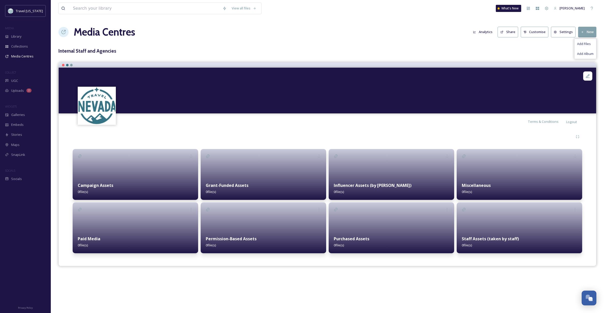
click at [246, 185] on strong "Grant-Funded Assets" at bounding box center [227, 185] width 43 height 6
click at [319, 157] on icon at bounding box center [319, 155] width 1 height 3
click at [306, 166] on span "Edit" at bounding box center [304, 167] width 6 height 5
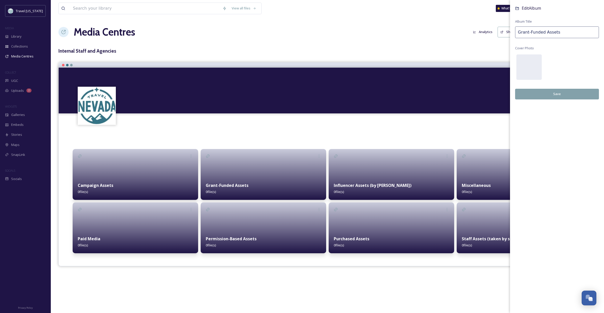
click at [562, 29] on input "Grant-Funded Assets" at bounding box center [557, 32] width 84 height 12
type input "Grant-Funded Assets (by area, then FY)"
click at [562, 93] on button "Save" at bounding box center [557, 94] width 84 height 10
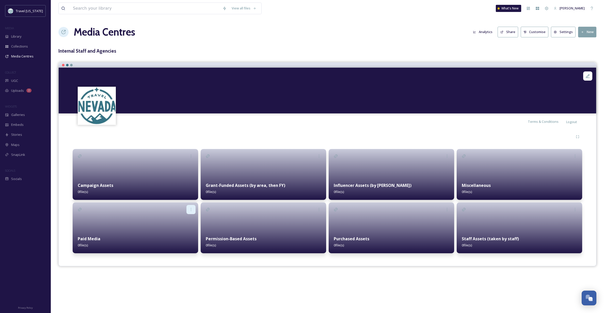
click at [192, 209] on icon at bounding box center [191, 209] width 4 height 4
click at [177, 221] on span "Edit" at bounding box center [176, 220] width 6 height 5
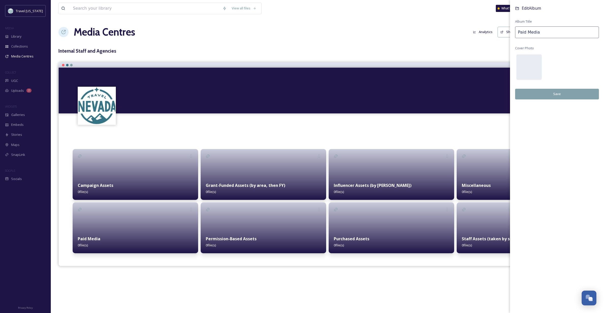
click at [543, 32] on input "Paid Media" at bounding box center [557, 32] width 84 height 12
type input "Paid Media (by Org, then FY)"
click at [562, 94] on button "Save" at bounding box center [557, 94] width 84 height 10
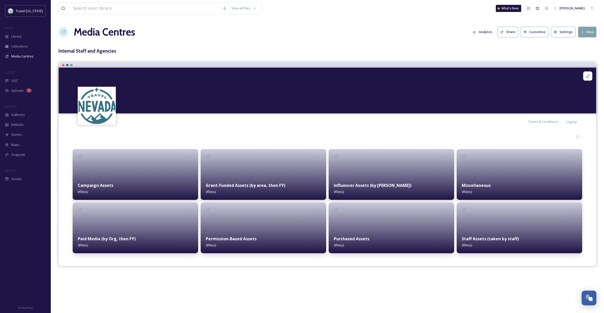
click at [286, 234] on div "Permission-Based Assets 0 file(s)" at bounding box center [264, 241] width 126 height 23
click at [318, 208] on icon at bounding box center [319, 209] width 4 height 4
click at [310, 220] on div "Edit" at bounding box center [311, 220] width 25 height 10
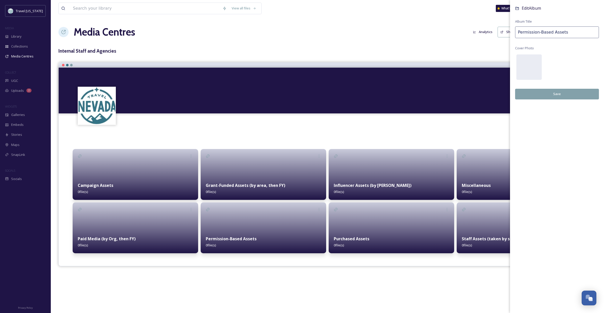
click at [579, 29] on input "Permission-Based Assets" at bounding box center [557, 32] width 84 height 12
type input "Permission-Based Assets (by Org, then FY)"
click at [549, 94] on button "Save" at bounding box center [557, 94] width 84 height 10
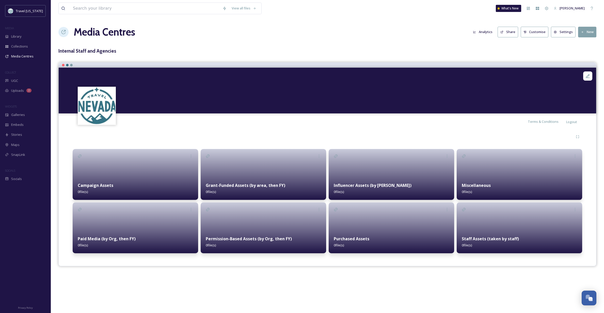
scroll to position [0, 0]
click at [494, 174] on div at bounding box center [520, 174] width 126 height 51
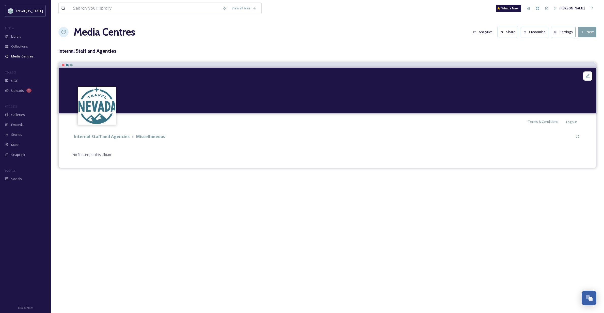
click at [582, 30] on icon at bounding box center [582, 31] width 3 height 3
click at [588, 53] on span "Add Album" at bounding box center [585, 53] width 17 height 5
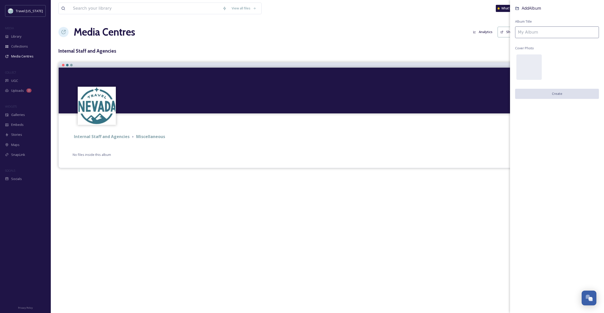
click at [533, 28] on input at bounding box center [557, 32] width 84 height 12
type input "Swag Graphics (what goes on the swag)"
click at [555, 90] on button "Create" at bounding box center [557, 94] width 84 height 10
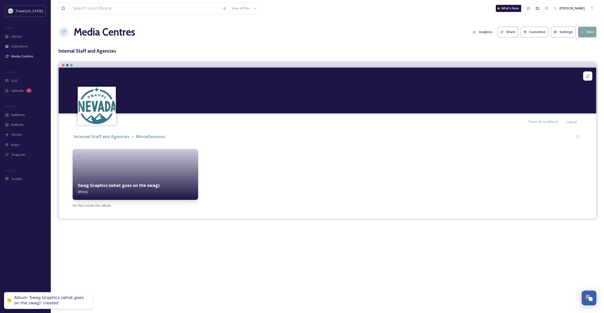
click at [587, 29] on button "New" at bounding box center [587, 32] width 18 height 10
click at [587, 53] on span "Add Album" at bounding box center [585, 53] width 17 height 5
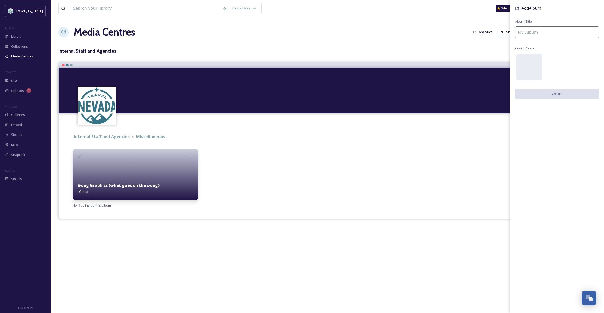
click at [545, 28] on input at bounding box center [557, 32] width 84 height 12
type input "Staff Headshots"
click at [545, 94] on button "Create" at bounding box center [557, 94] width 84 height 10
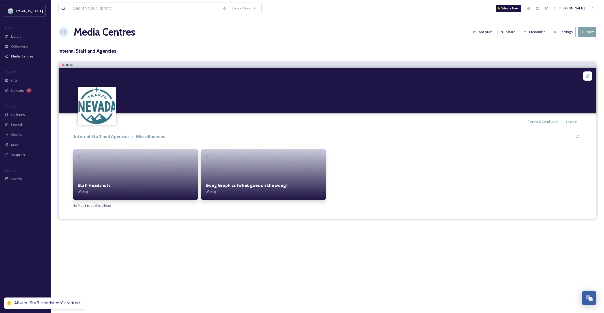
click at [590, 30] on button "New" at bounding box center [587, 32] width 18 height 10
click at [588, 54] on span "Add Album" at bounding box center [585, 53] width 17 height 5
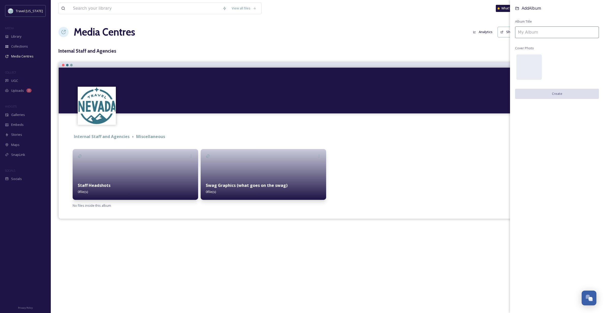
scroll to position [0, 0]
click at [552, 30] on input at bounding box center [557, 32] width 84 height 12
type input "Audio & Podcasts"
click at [562, 90] on button "Create" at bounding box center [557, 94] width 84 height 10
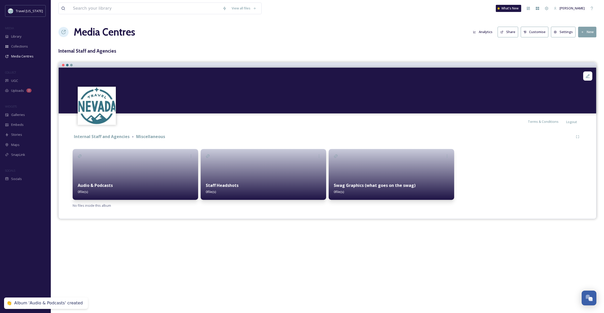
click at [592, 34] on button "New" at bounding box center [587, 32] width 18 height 10
click at [587, 53] on span "Add Album" at bounding box center [585, 53] width 17 height 5
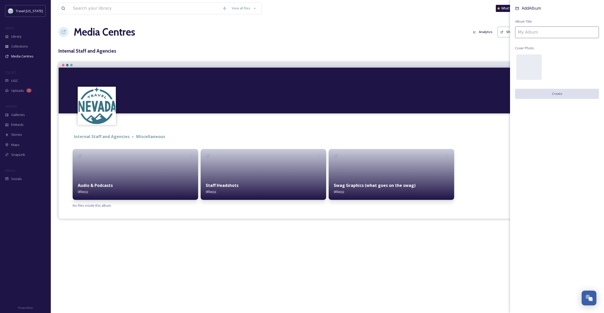
click at [543, 29] on input at bounding box center [557, 32] width 84 height 12
type input "Swag Product Photos (photos of swag)"
click at [554, 95] on button "Create" at bounding box center [557, 94] width 84 height 10
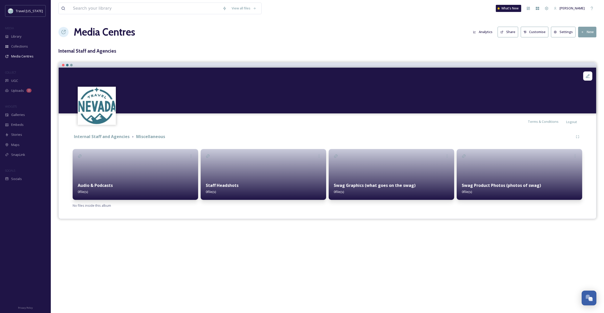
click at [235, 39] on div "Media Centres Analytics Share Customise Settings New" at bounding box center [327, 31] width 538 height 15
click at [16, 36] on span "Library" at bounding box center [16, 36] width 10 height 5
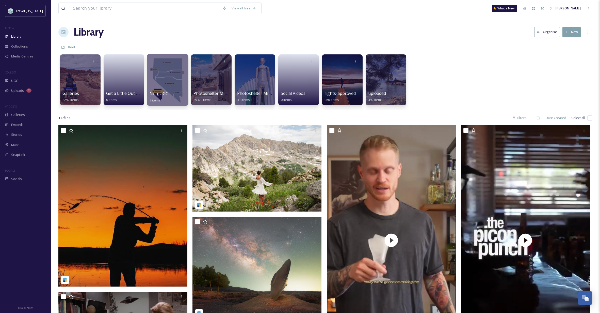
click at [165, 81] on div at bounding box center [167, 80] width 41 height 52
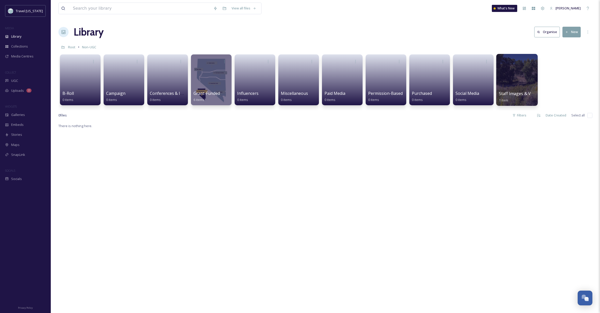
click at [517, 77] on div at bounding box center [517, 80] width 41 height 52
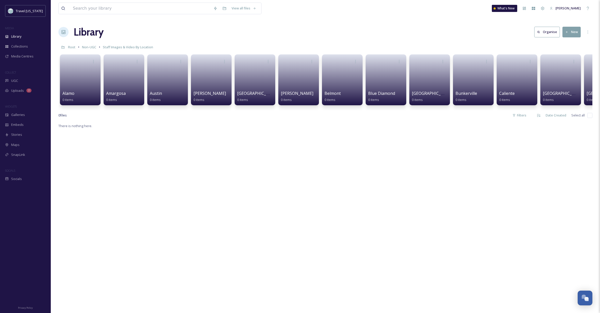
scroll to position [2, 0]
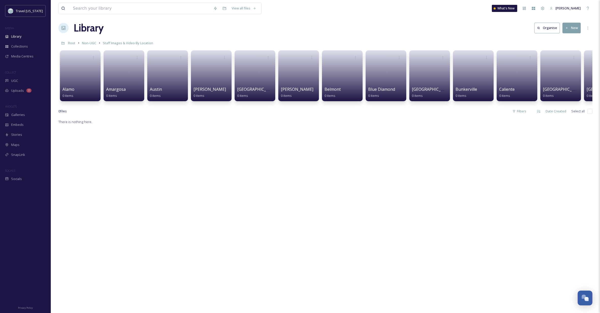
click at [550, 32] on button "Organise" at bounding box center [548, 28] width 26 height 10
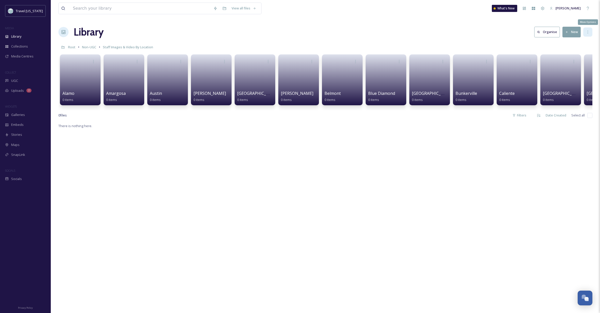
click at [588, 33] on icon at bounding box center [588, 31] width 1 height 3
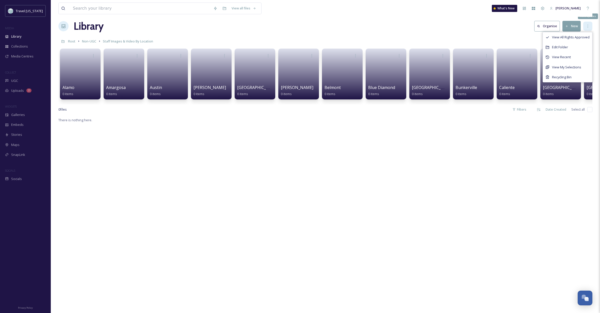
scroll to position [5, 0]
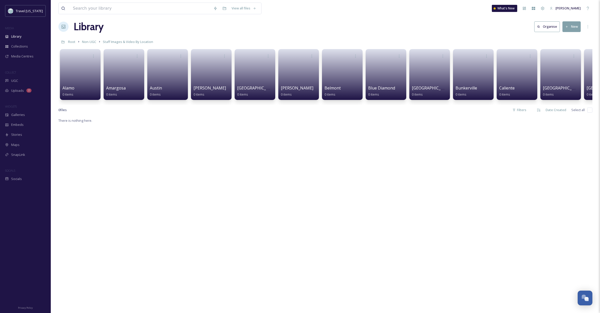
click at [524, 134] on div "There is nothing here." at bounding box center [325, 273] width 534 height 313
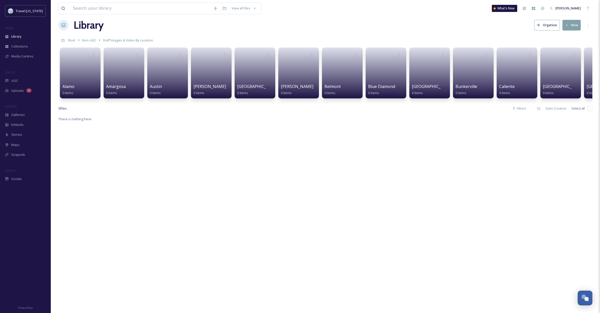
scroll to position [9, 0]
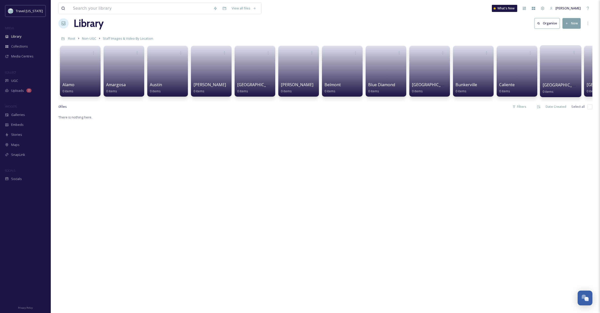
click at [562, 83] on span "[GEOGRAPHIC_DATA]" at bounding box center [564, 85] width 42 height 6
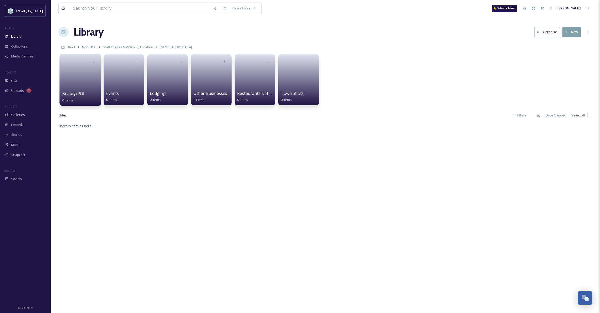
scroll to position [0, 0]
click at [83, 86] on link at bounding box center [80, 78] width 36 height 25
click at [93, 60] on icon at bounding box center [94, 61] width 4 height 4
click at [86, 71] on span "Edit / Share" at bounding box center [81, 72] width 18 height 5
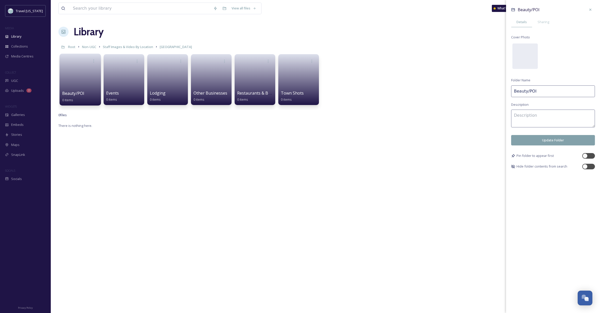
click at [535, 115] on textarea at bounding box center [554, 119] width 84 height 18
type textarea "To include ghost towns, state parks/rec areas, hot springs, etc."
drag, startPoint x: 558, startPoint y: 120, endPoint x: 508, endPoint y: 113, distance: 50.6
click at [508, 113] on div "Beauty/POI Details Sharing Cover Photo Folder Name Beauty/POI Description To in…" at bounding box center [553, 87] width 94 height 174
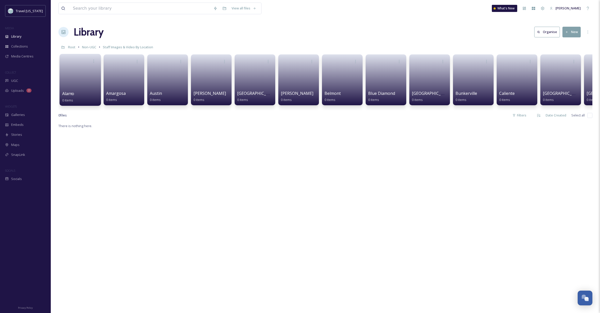
click at [61, 66] on div "Alamo 0 items" at bounding box center [79, 80] width 41 height 52
click at [71, 69] on link at bounding box center [80, 78] width 36 height 25
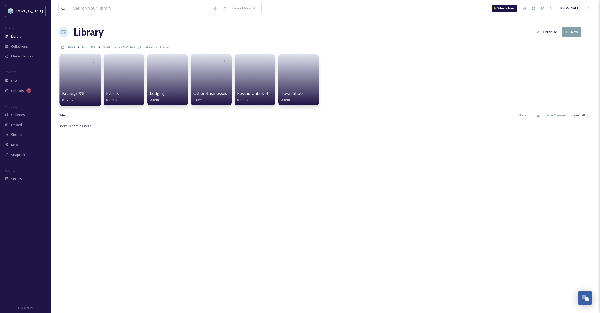
click at [76, 85] on link at bounding box center [80, 78] width 36 height 25
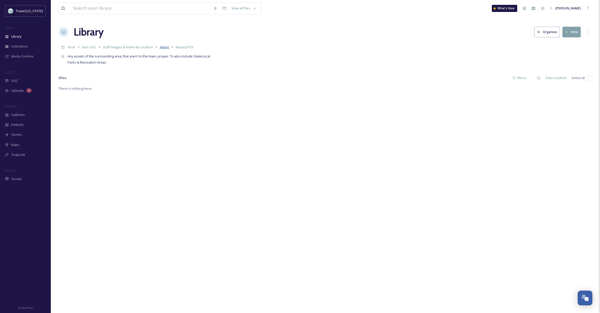
click at [165, 48] on span "Alamo" at bounding box center [164, 47] width 9 height 5
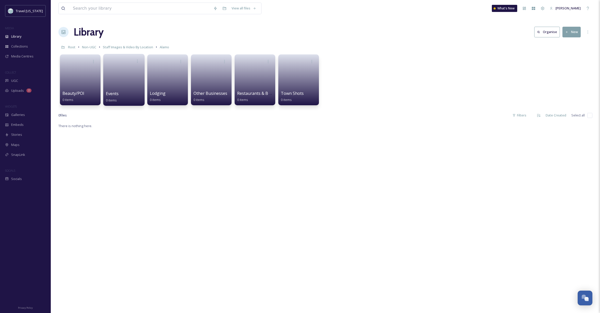
click at [132, 91] on div "Events 0 items" at bounding box center [124, 96] width 36 height 13
click at [117, 75] on link at bounding box center [124, 78] width 36 height 25
click at [143, 47] on span "Staff Images & Video By Location" at bounding box center [128, 47] width 50 height 5
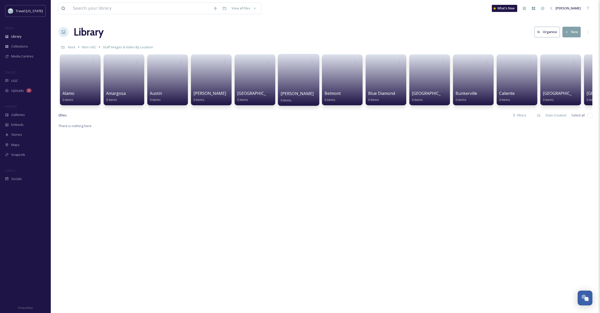
click at [294, 83] on link at bounding box center [299, 78] width 36 height 25
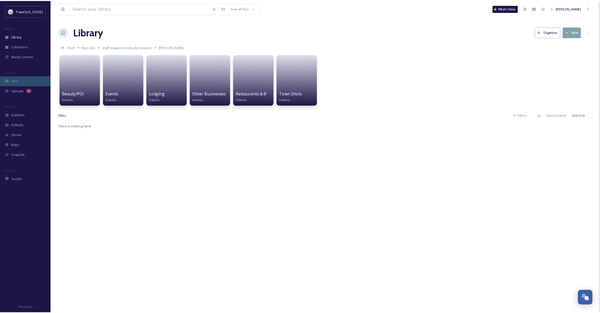
scroll to position [0, 0]
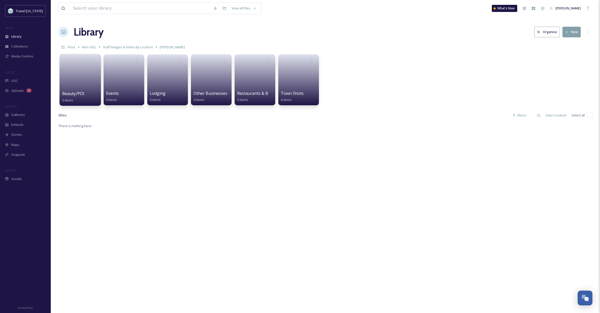
click at [85, 72] on link at bounding box center [80, 78] width 36 height 25
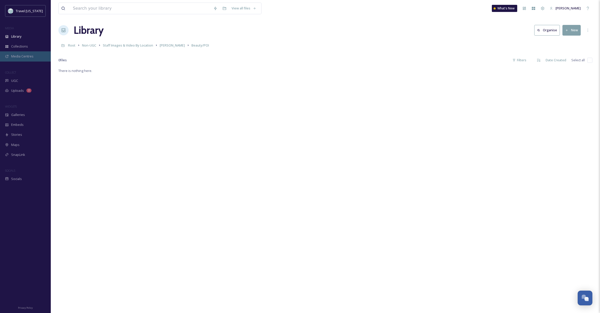
click at [24, 57] on span "Media Centres" at bounding box center [22, 56] width 22 height 5
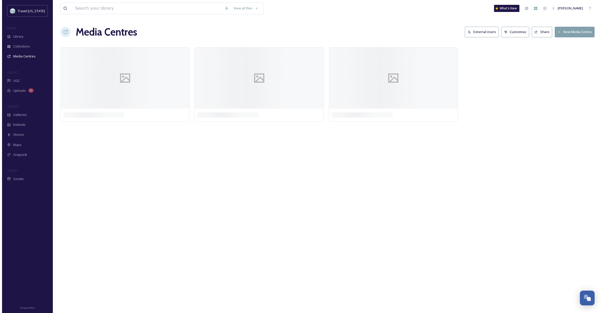
scroll to position [2, 0]
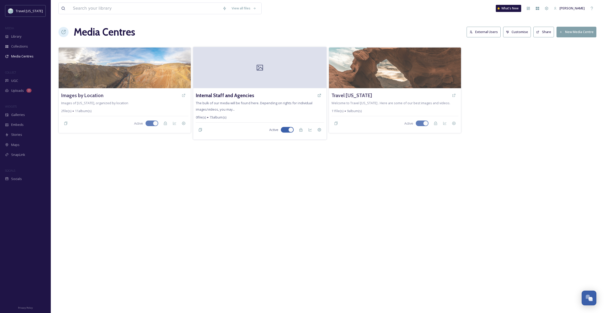
click at [268, 69] on div at bounding box center [259, 67] width 133 height 41
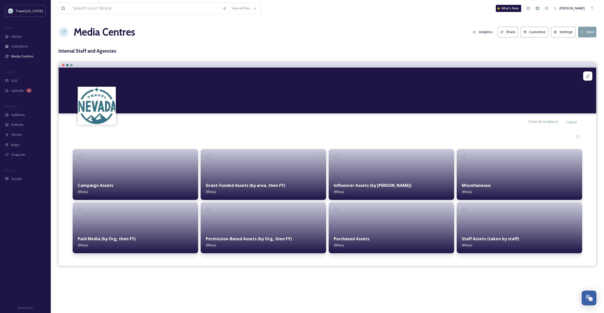
click at [586, 31] on button "New" at bounding box center [587, 32] width 18 height 10
click at [126, 185] on div "Campaign Assets 0 file(s)" at bounding box center [136, 188] width 126 height 23
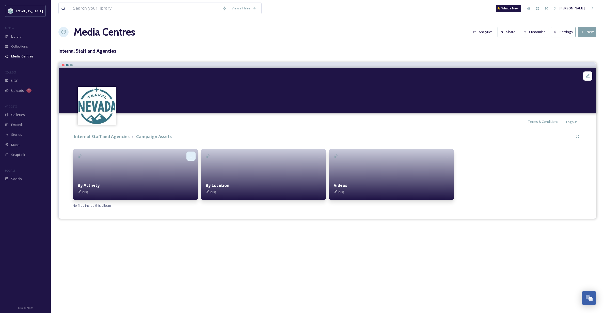
click at [191, 156] on icon at bounding box center [191, 156] width 4 height 4
click at [178, 165] on span "Edit" at bounding box center [176, 167] width 6 height 5
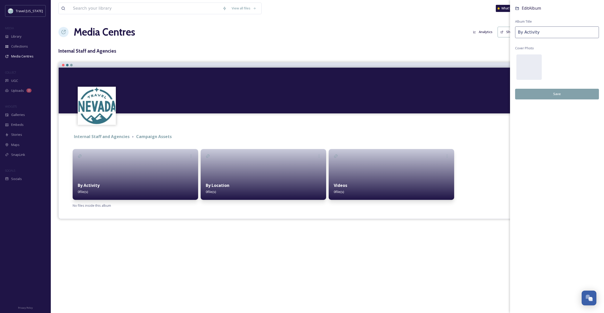
click at [518, 33] on input "By Activity" at bounding box center [557, 32] width 84 height 12
type input "Photos By Activity"
click at [553, 94] on button "Save" at bounding box center [557, 94] width 84 height 10
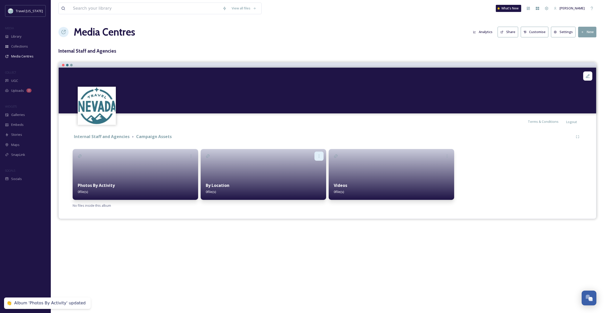
scroll to position [0, 0]
click at [319, 155] on icon at bounding box center [319, 156] width 4 height 4
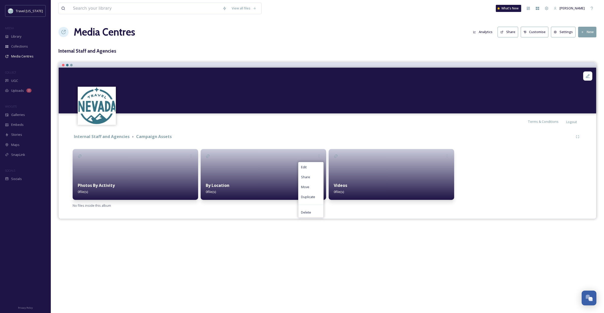
scroll to position [0, 0]
click at [309, 165] on div "Edit" at bounding box center [311, 167] width 25 height 10
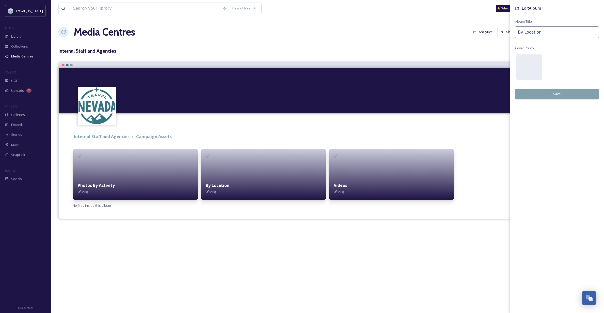
scroll to position [0, 0]
click at [518, 31] on input "By Location" at bounding box center [557, 32] width 84 height 12
type input "Photos By Location"
click at [559, 94] on button "Save" at bounding box center [557, 94] width 84 height 10
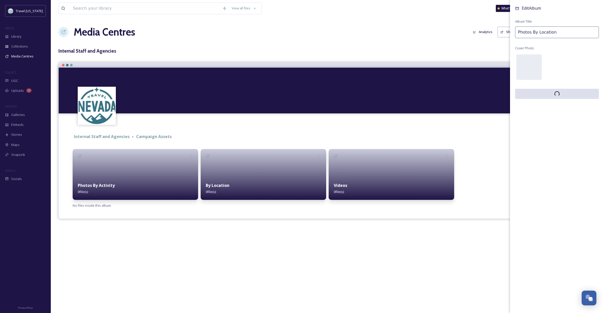
scroll to position [0, 0]
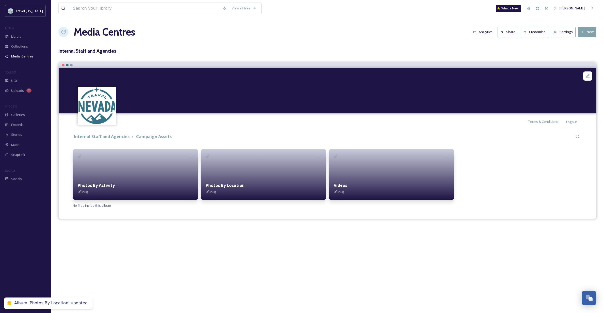
click at [216, 214] on div "Terms & Conditions Logout The bulk of our media will be found here. Depending o…" at bounding box center [327, 140] width 538 height 157
click at [259, 184] on div "Photos By Location 0 file(s)" at bounding box center [264, 188] width 126 height 23
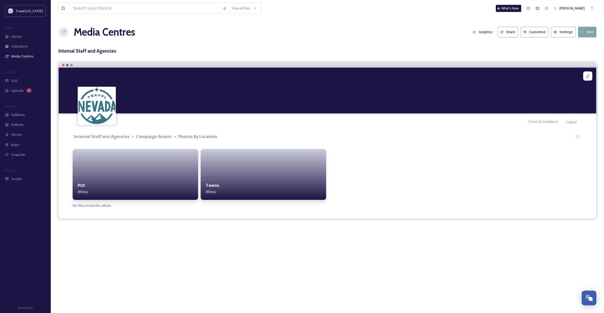
click at [566, 32] on button "Settings" at bounding box center [563, 32] width 25 height 10
click at [160, 136] on strong "Campaign Assets" at bounding box center [154, 137] width 36 height 6
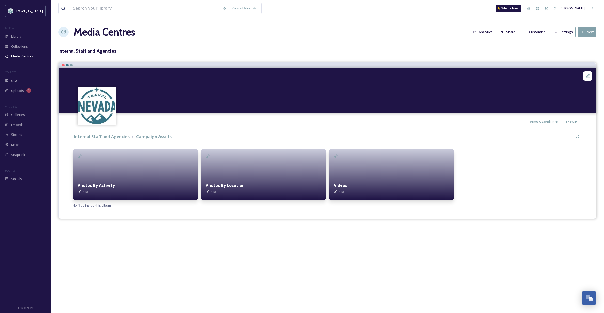
click at [106, 33] on h1 "Media Centres" at bounding box center [104, 31] width 61 height 15
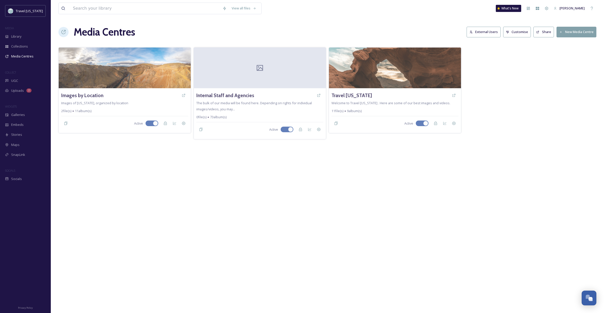
click at [348, 222] on div "View all files What's New [PERSON_NAME] Media Centres External Users Customise …" at bounding box center [327, 156] width 553 height 313
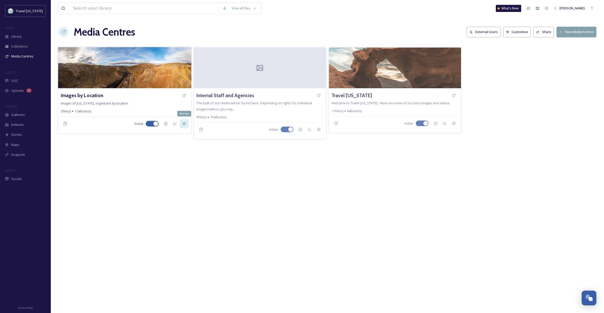
click at [182, 123] on icon at bounding box center [184, 123] width 4 height 4
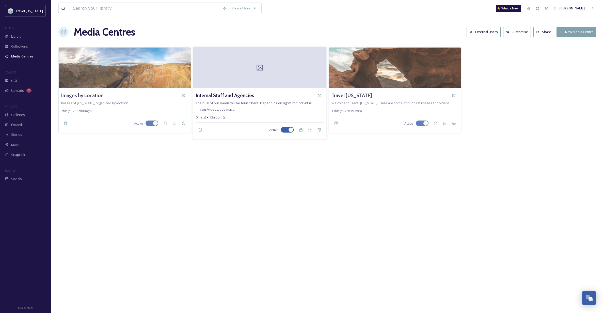
click at [213, 74] on div at bounding box center [259, 67] width 133 height 41
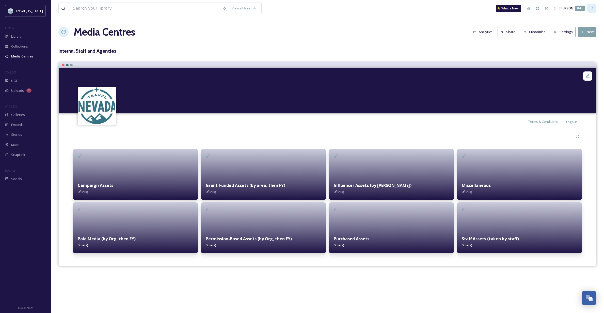
click at [593, 9] on icon at bounding box center [592, 8] width 4 height 4
